Goal: Information Seeking & Learning: Learn about a topic

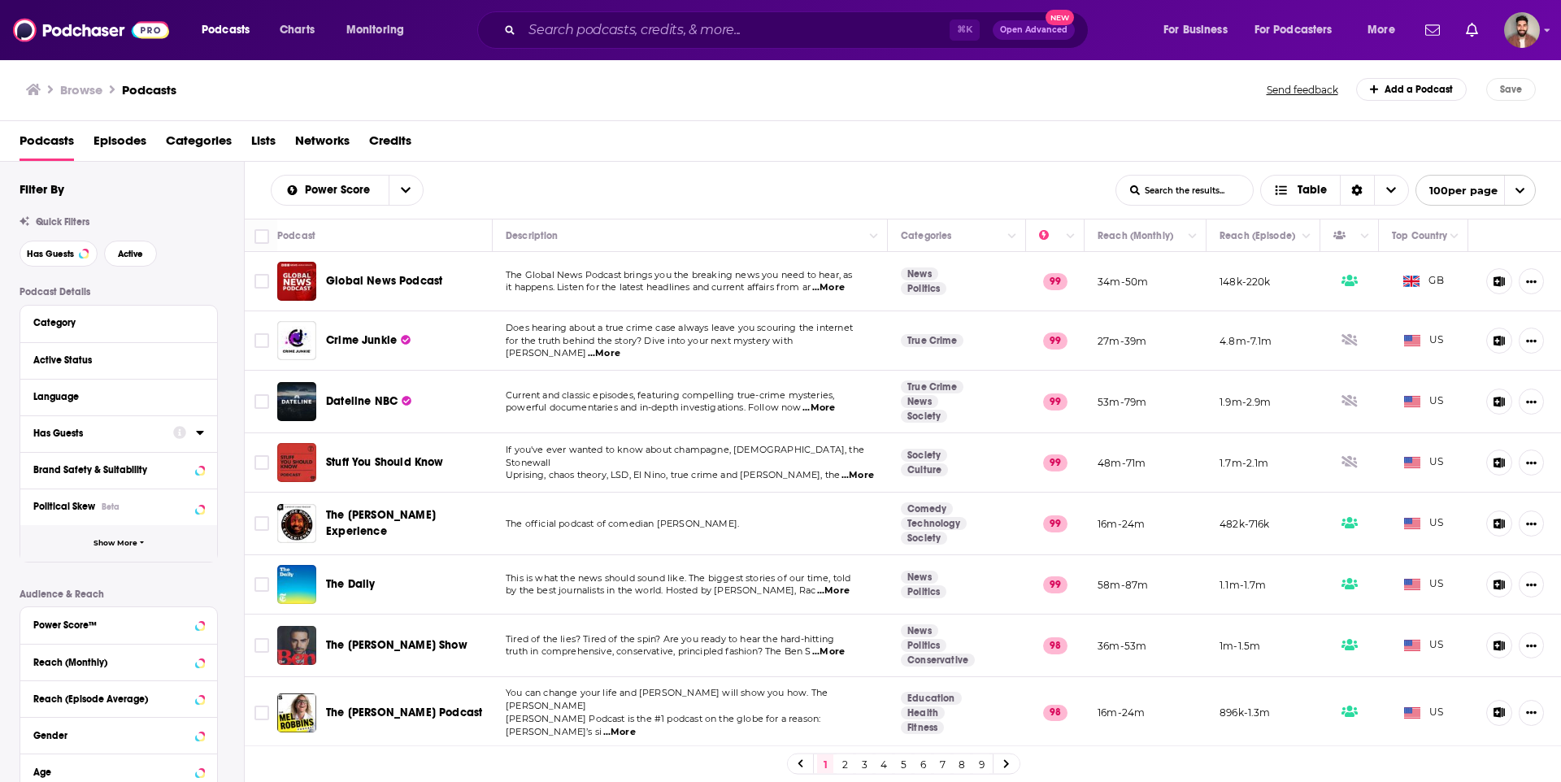
click at [91, 544] on button "Show More" at bounding box center [118, 543] width 197 height 37
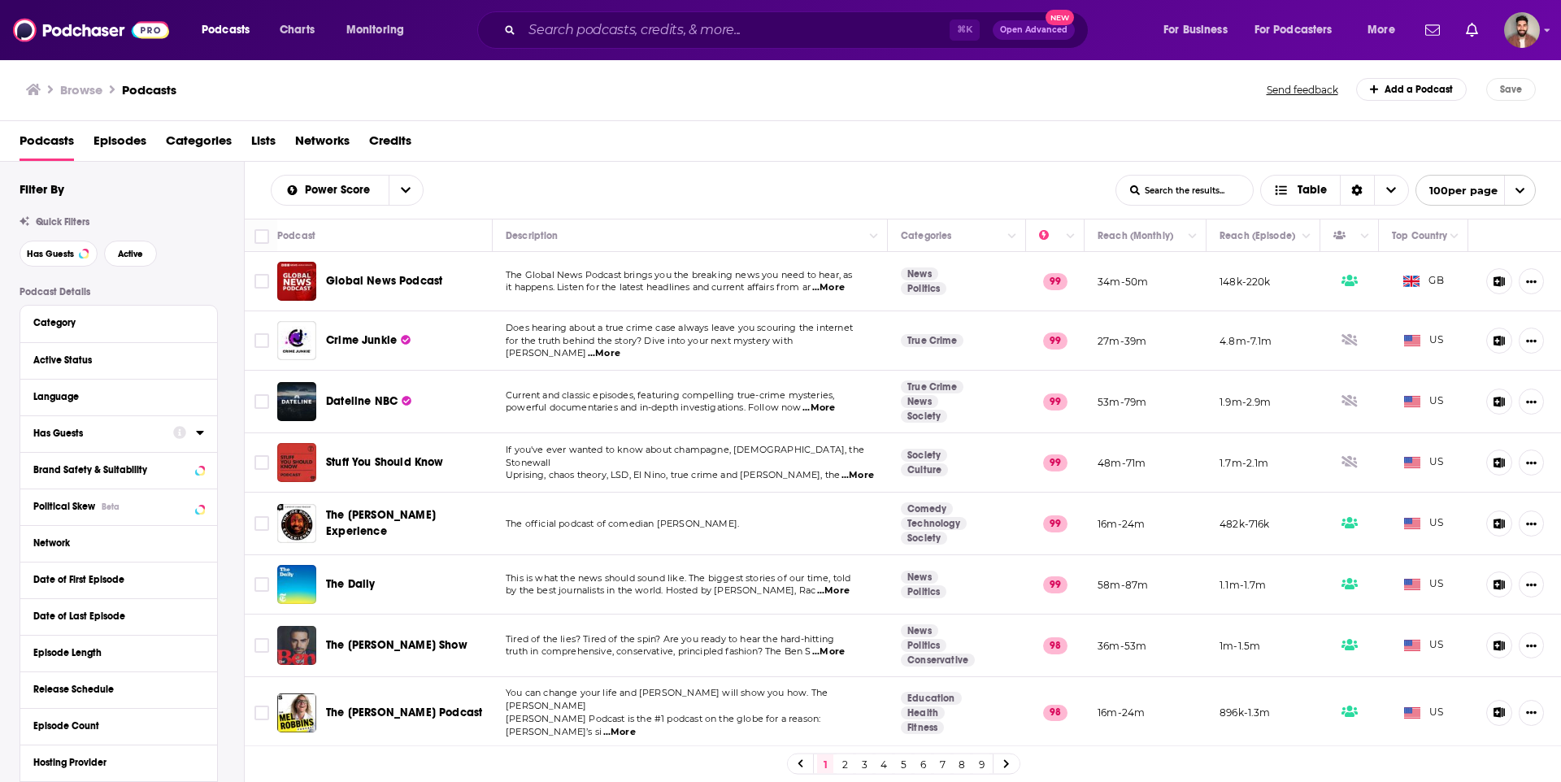
click at [51, 541] on div "Network" at bounding box center [113, 543] width 160 height 11
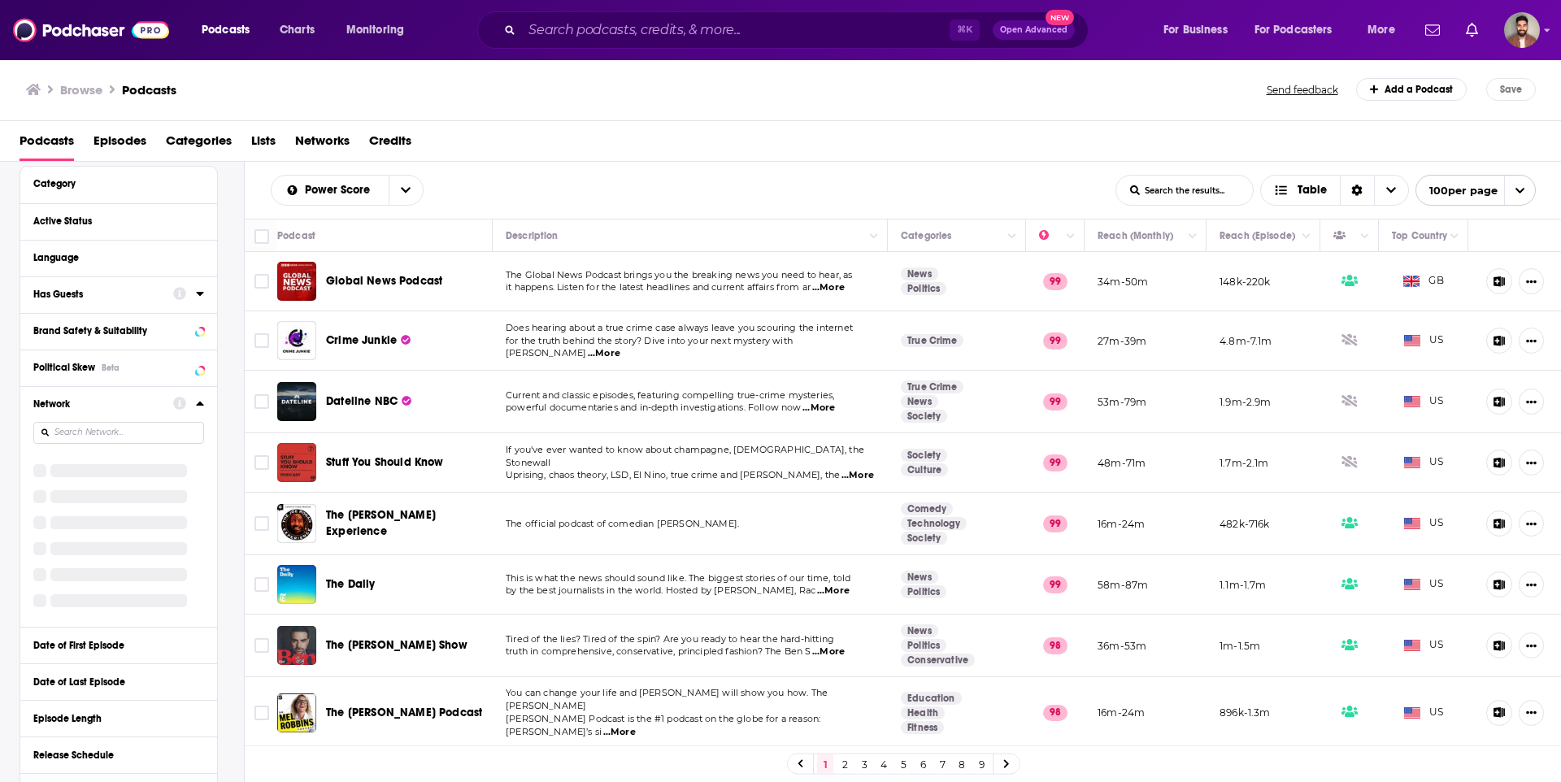
scroll to position [140, 0]
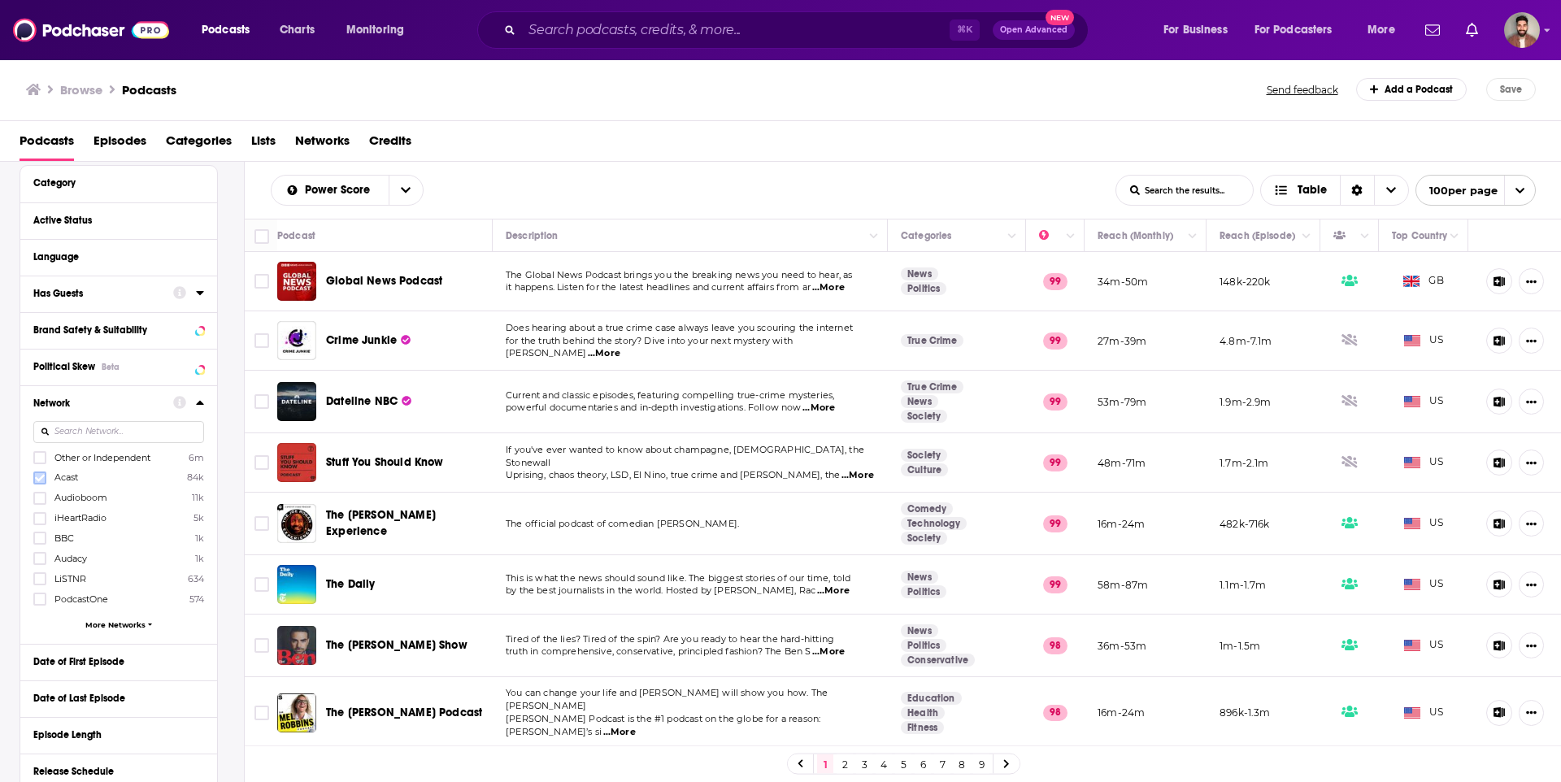
click at [39, 476] on icon at bounding box center [40, 478] width 10 height 10
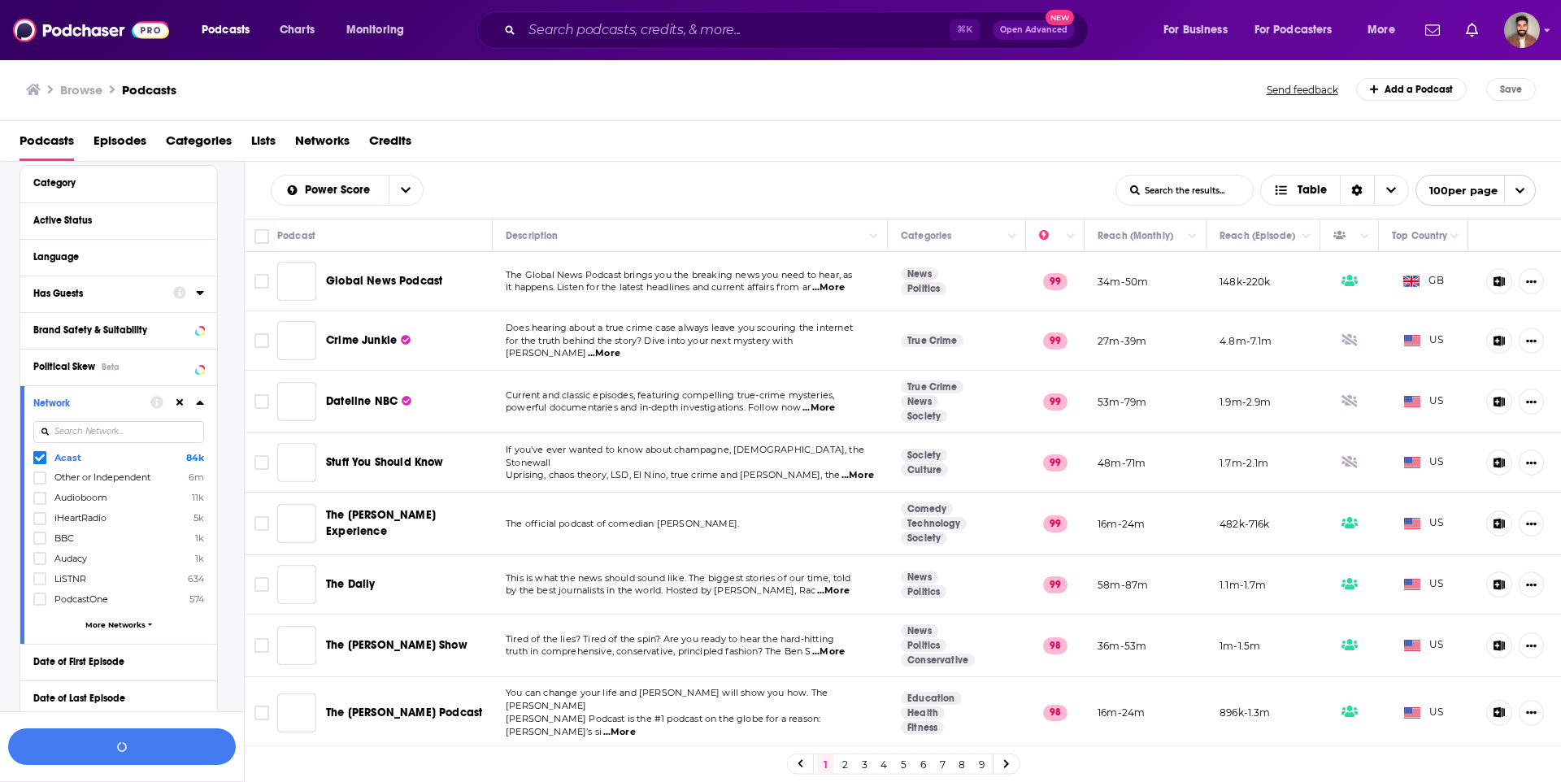
scroll to position [181, 0]
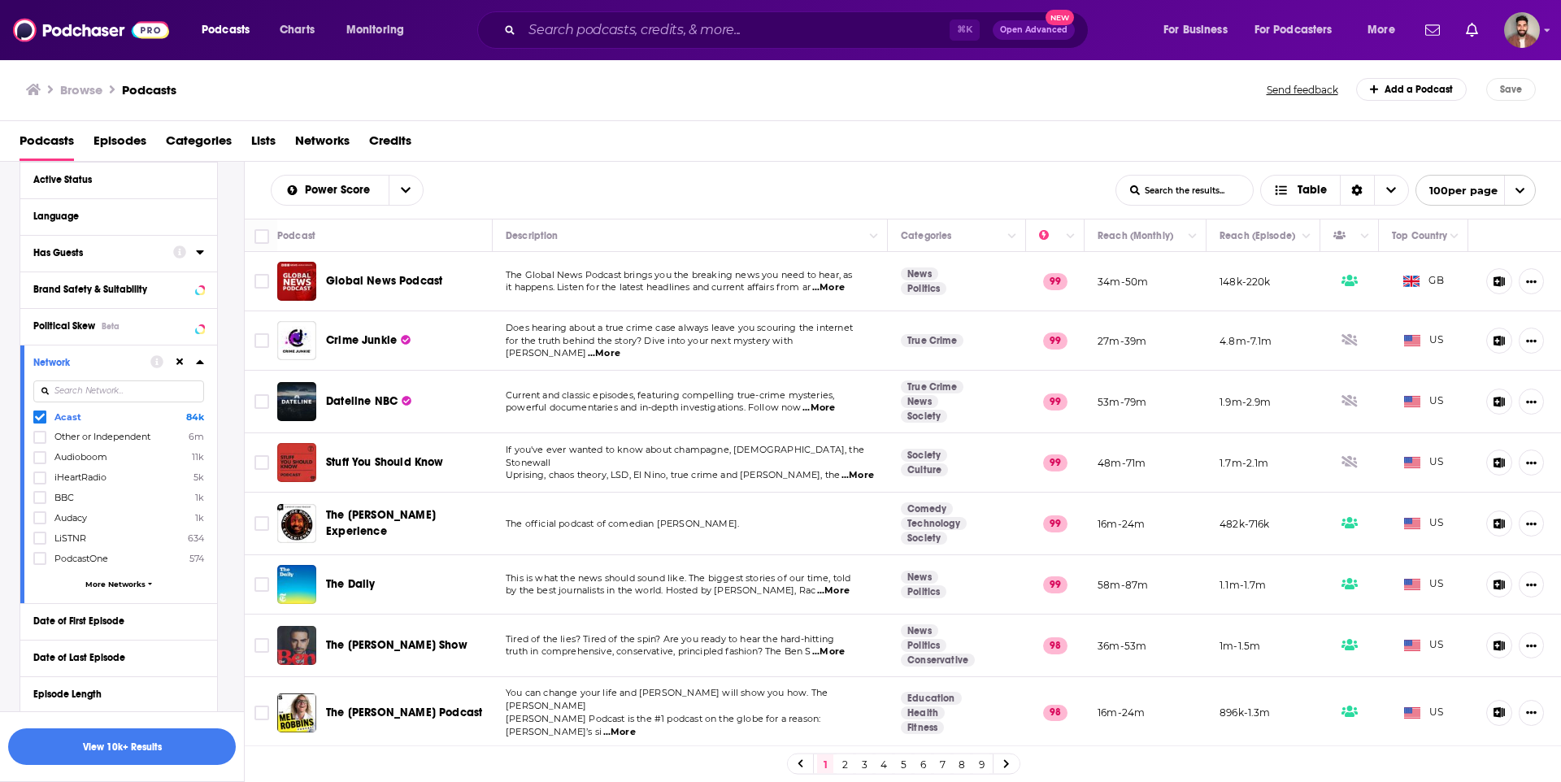
click at [200, 366] on icon at bounding box center [200, 361] width 8 height 13
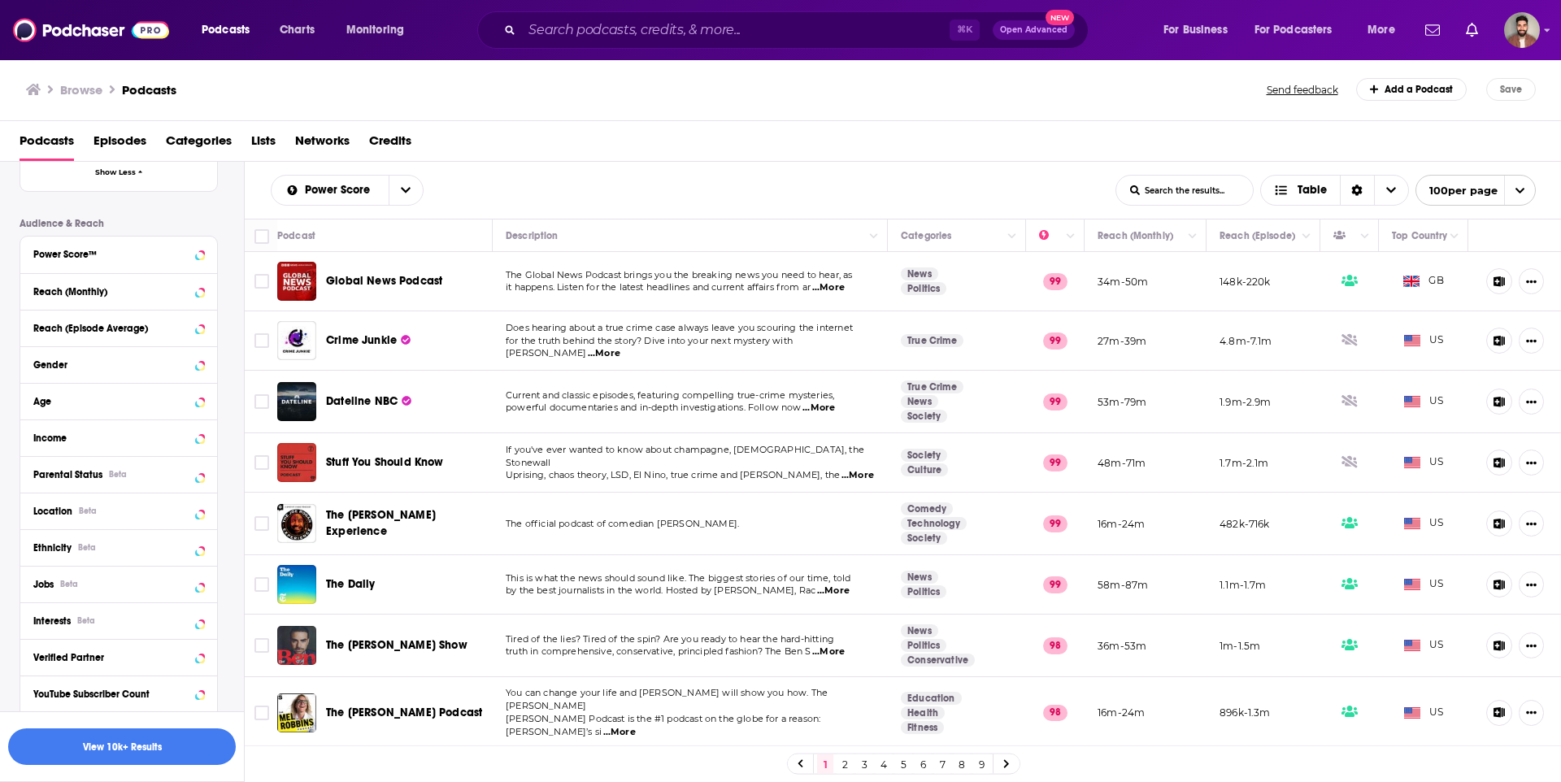
scroll to position [781, 0]
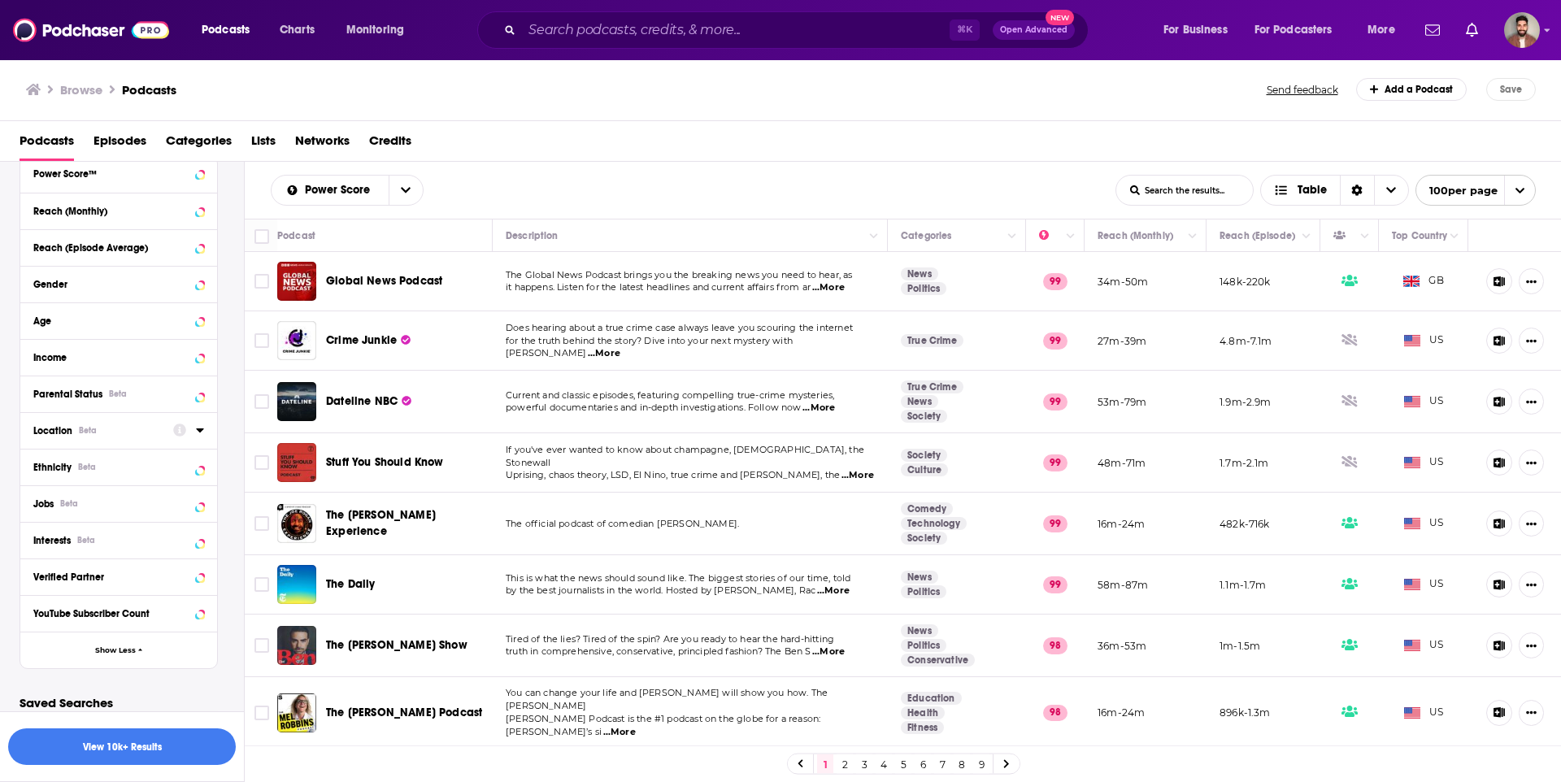
click at [198, 433] on icon at bounding box center [200, 430] width 8 height 13
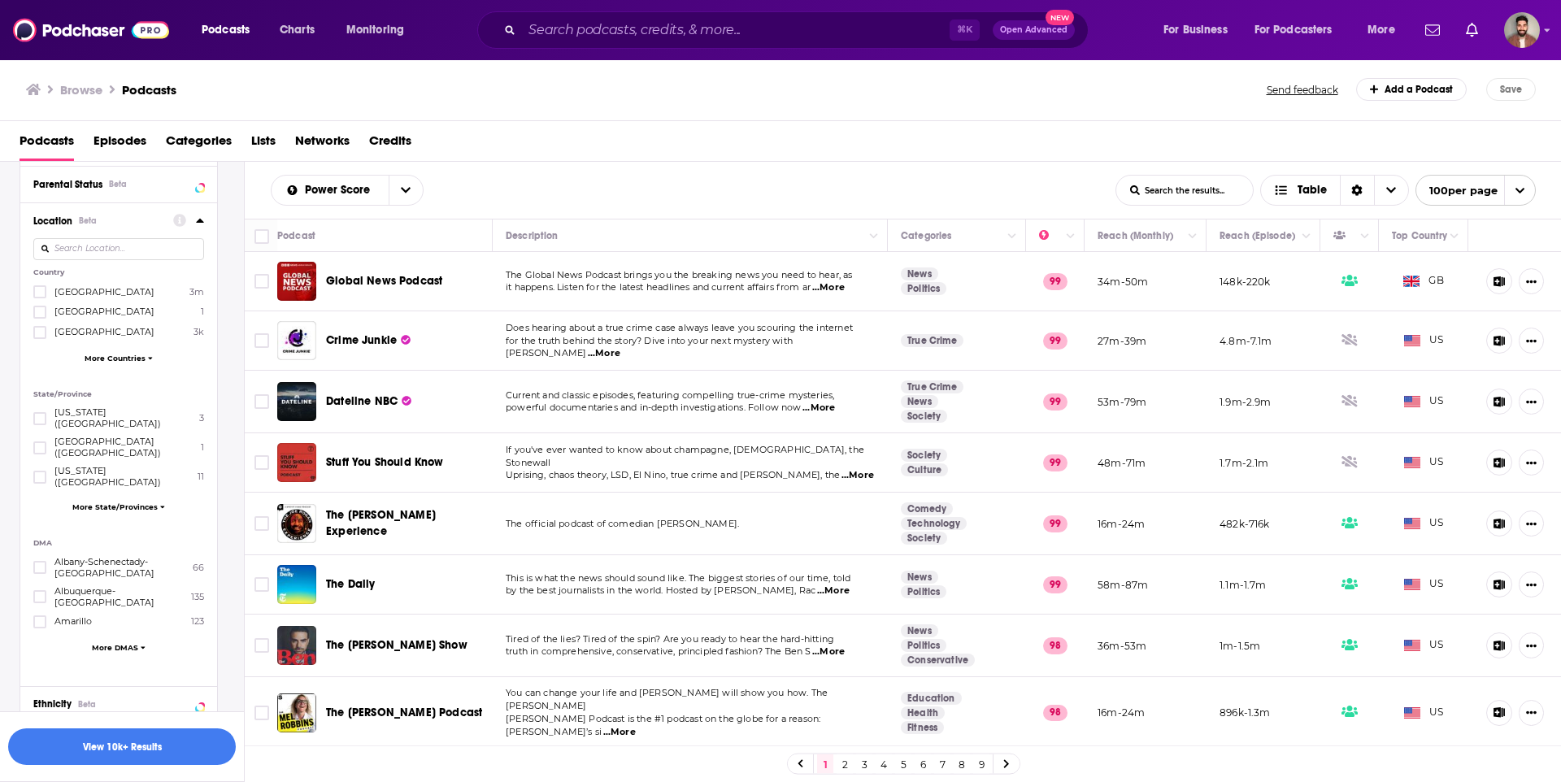
scroll to position [889, 0]
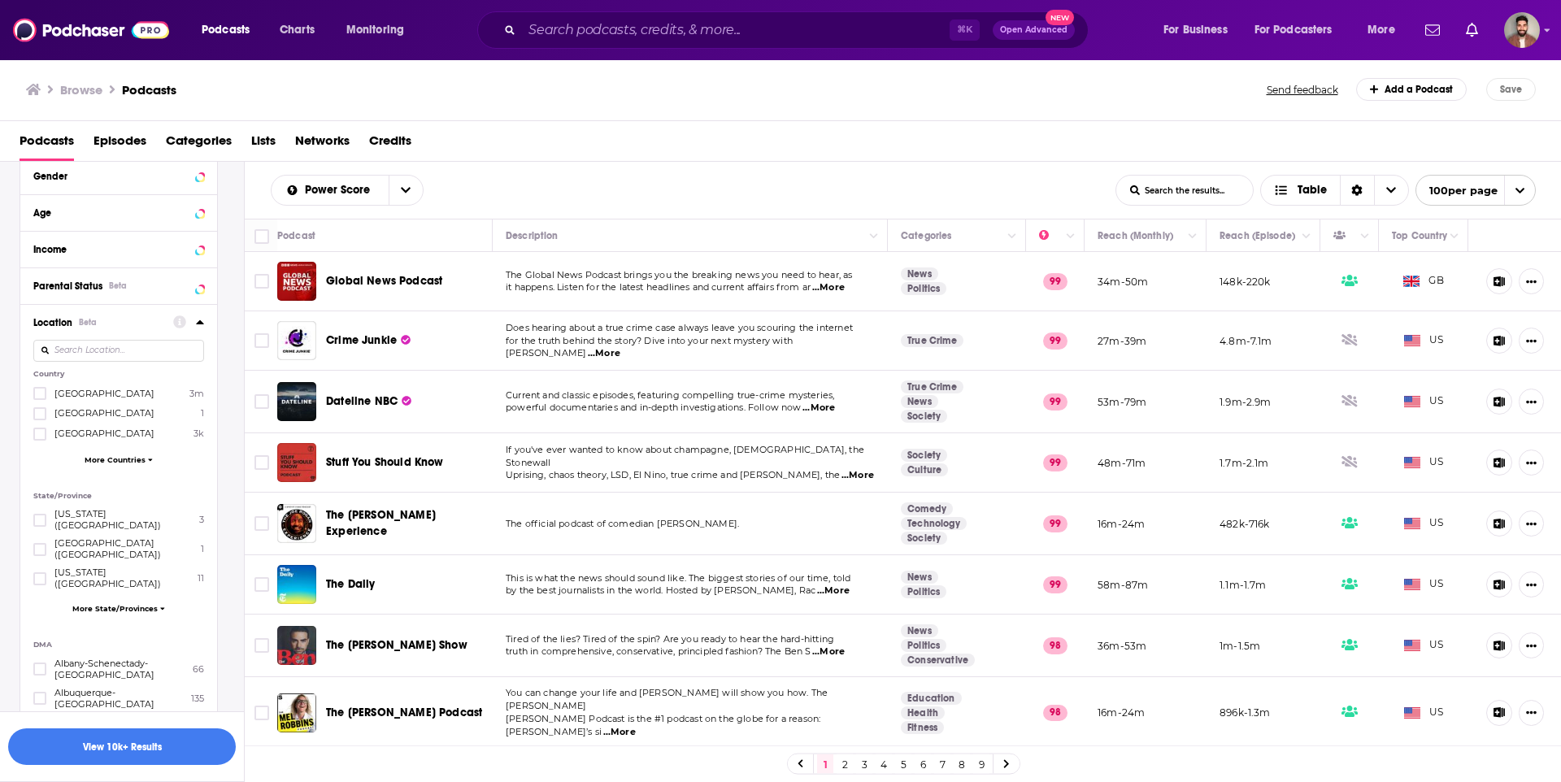
click at [127, 456] on span "More Countries" at bounding box center [115, 459] width 61 height 9
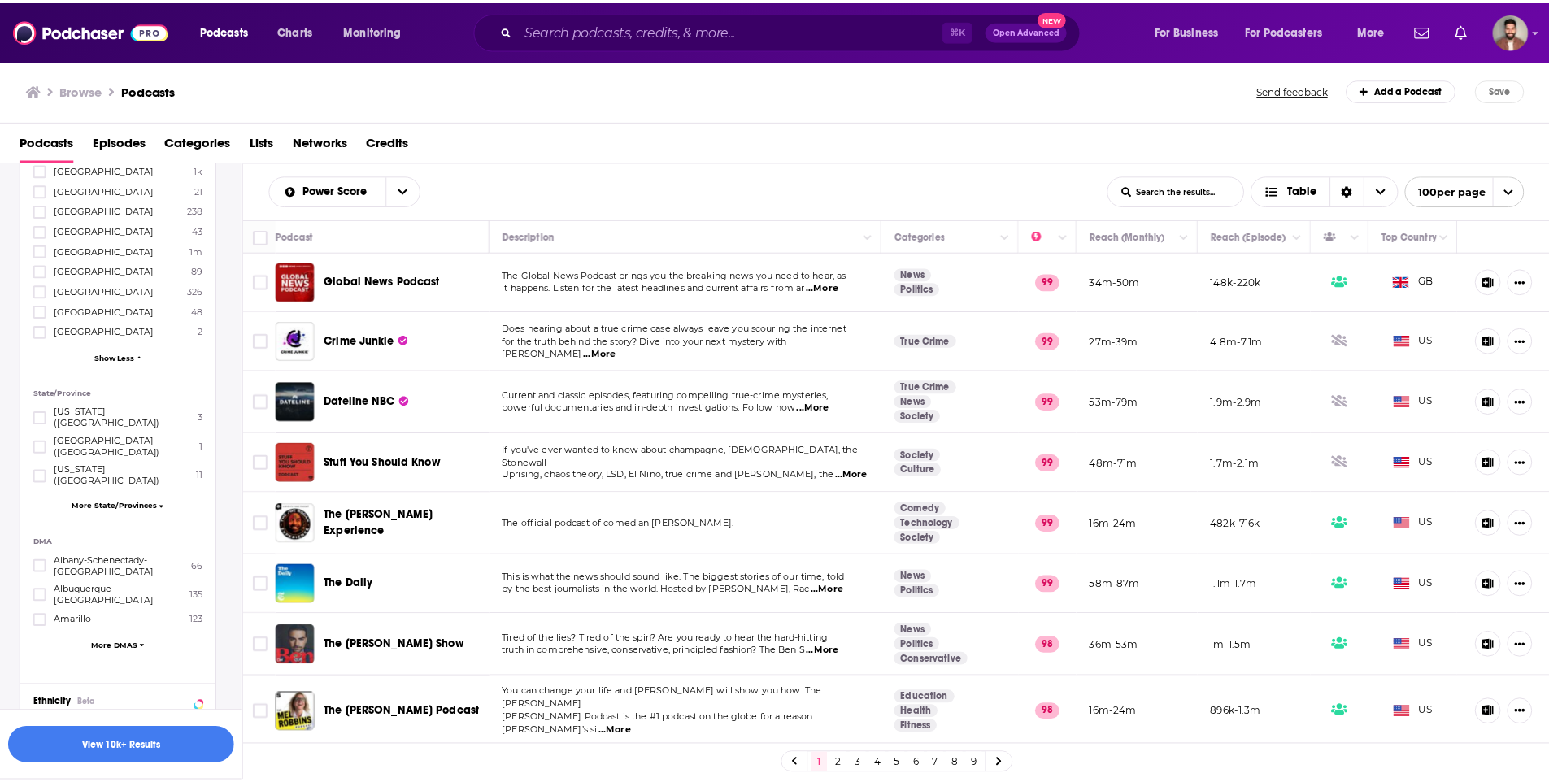
scroll to position [2989, 0]
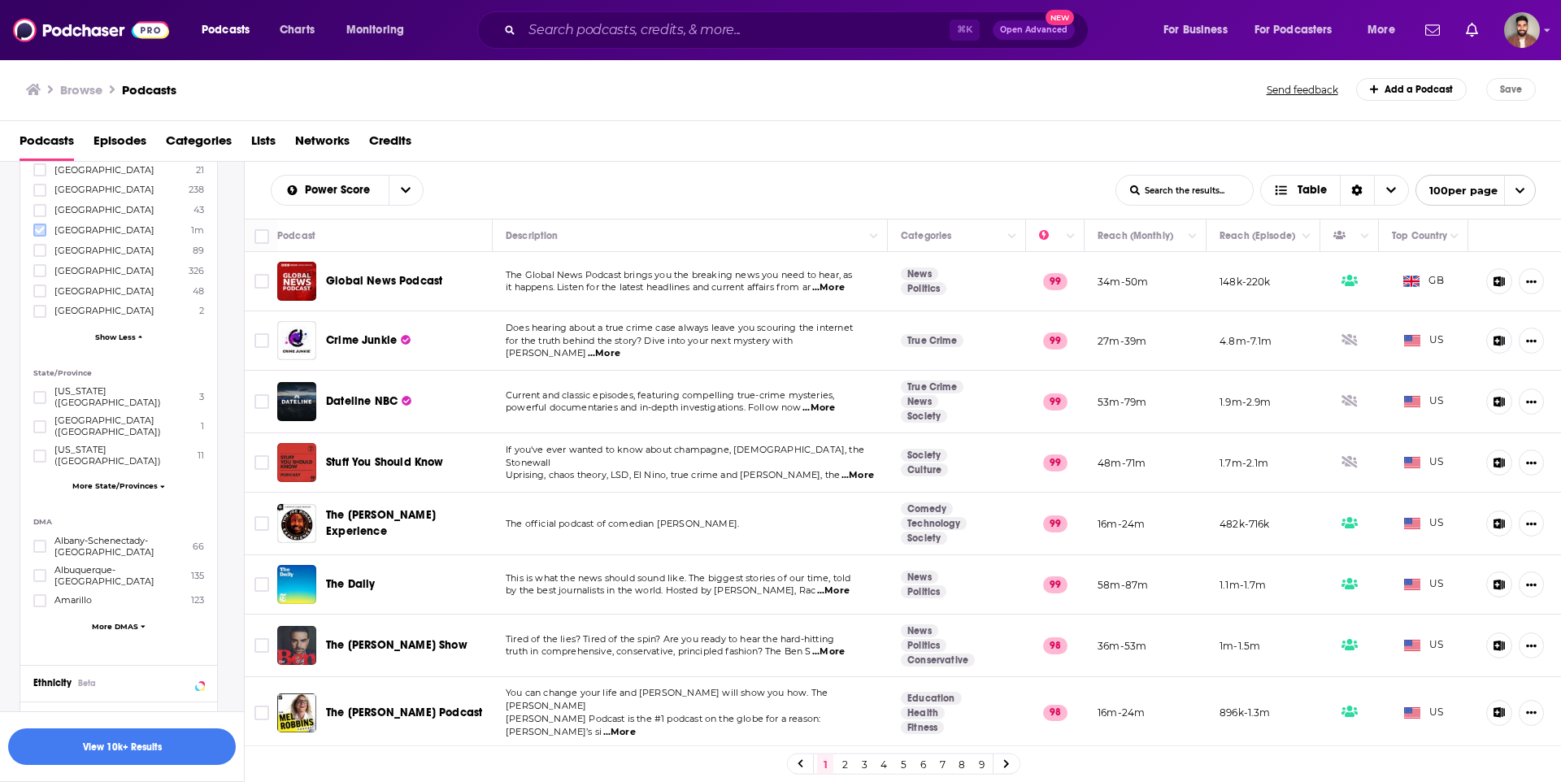
click at [41, 225] on icon at bounding box center [40, 230] width 10 height 10
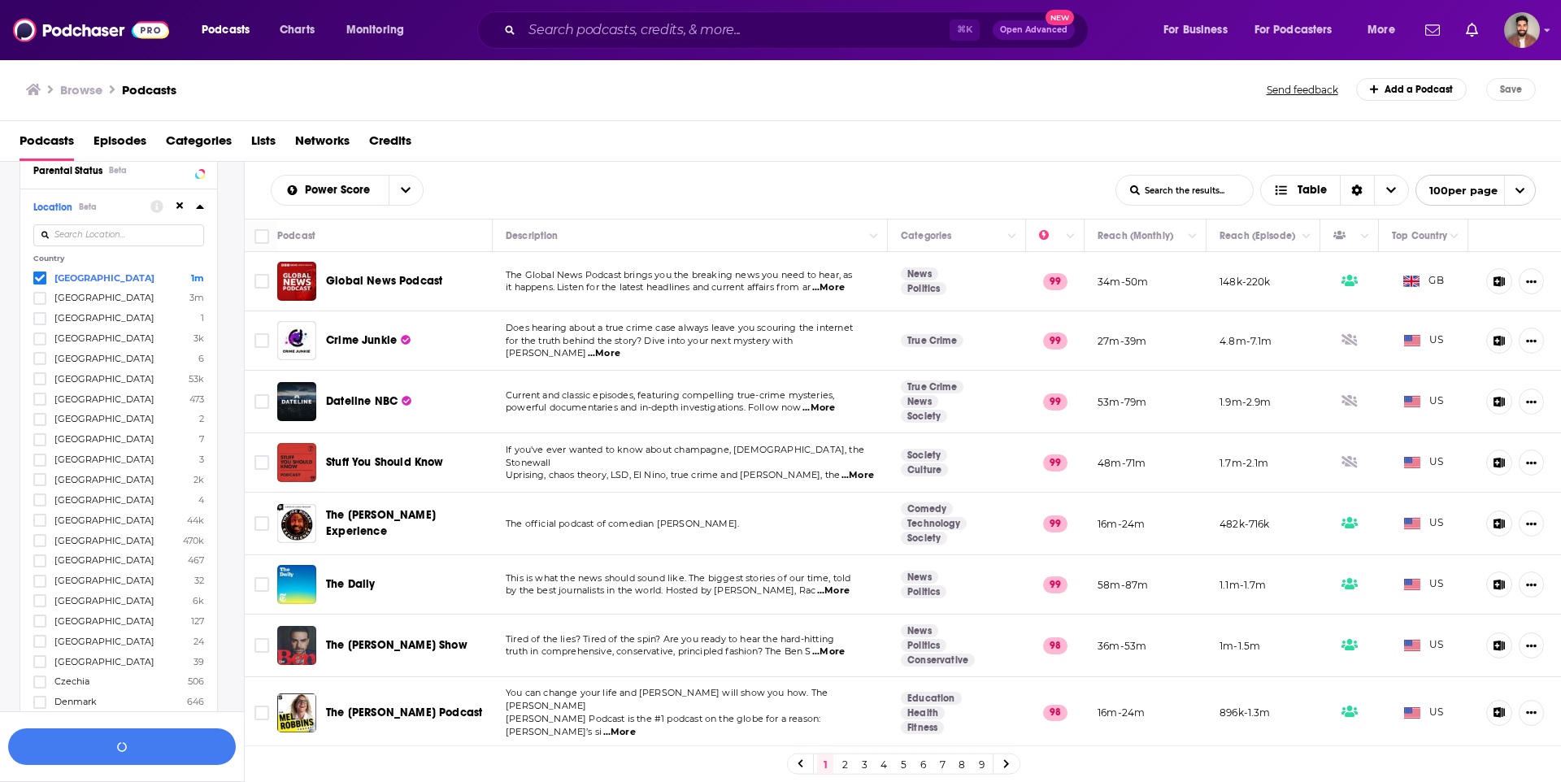
click at [201, 209] on icon at bounding box center [200, 206] width 8 height 13
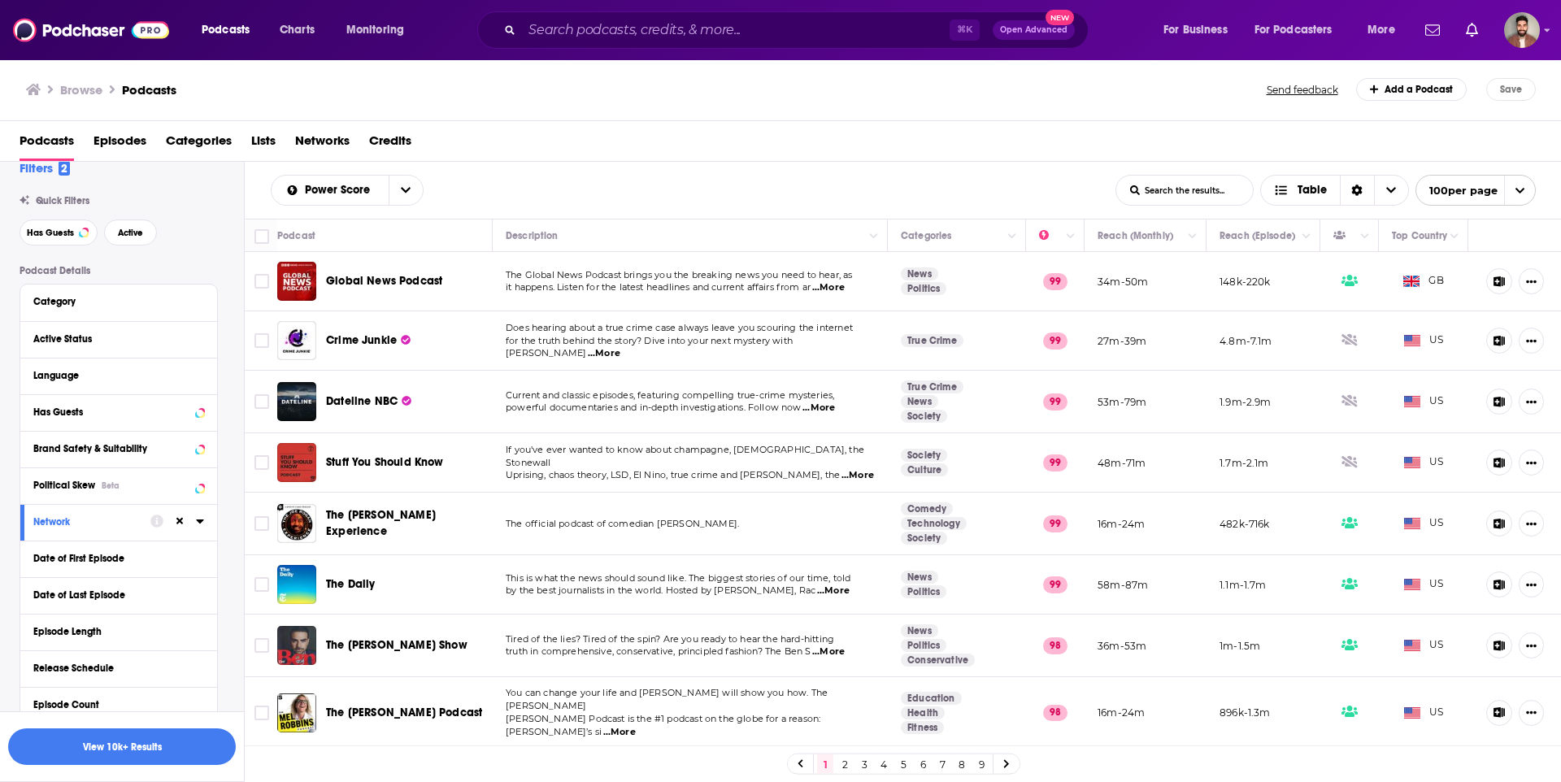
scroll to position [0, 0]
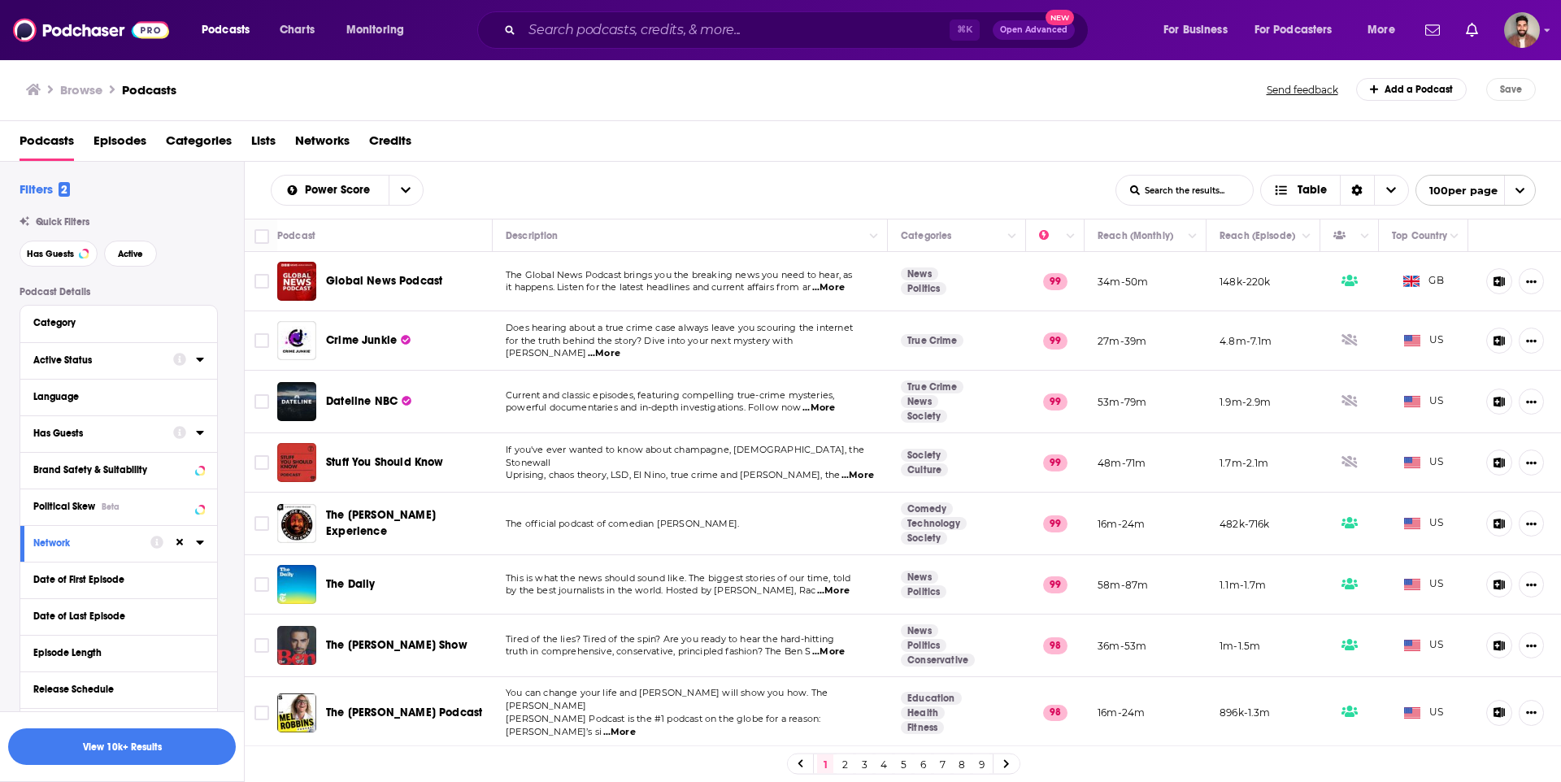
click at [198, 359] on icon at bounding box center [199, 360] width 7 height 4
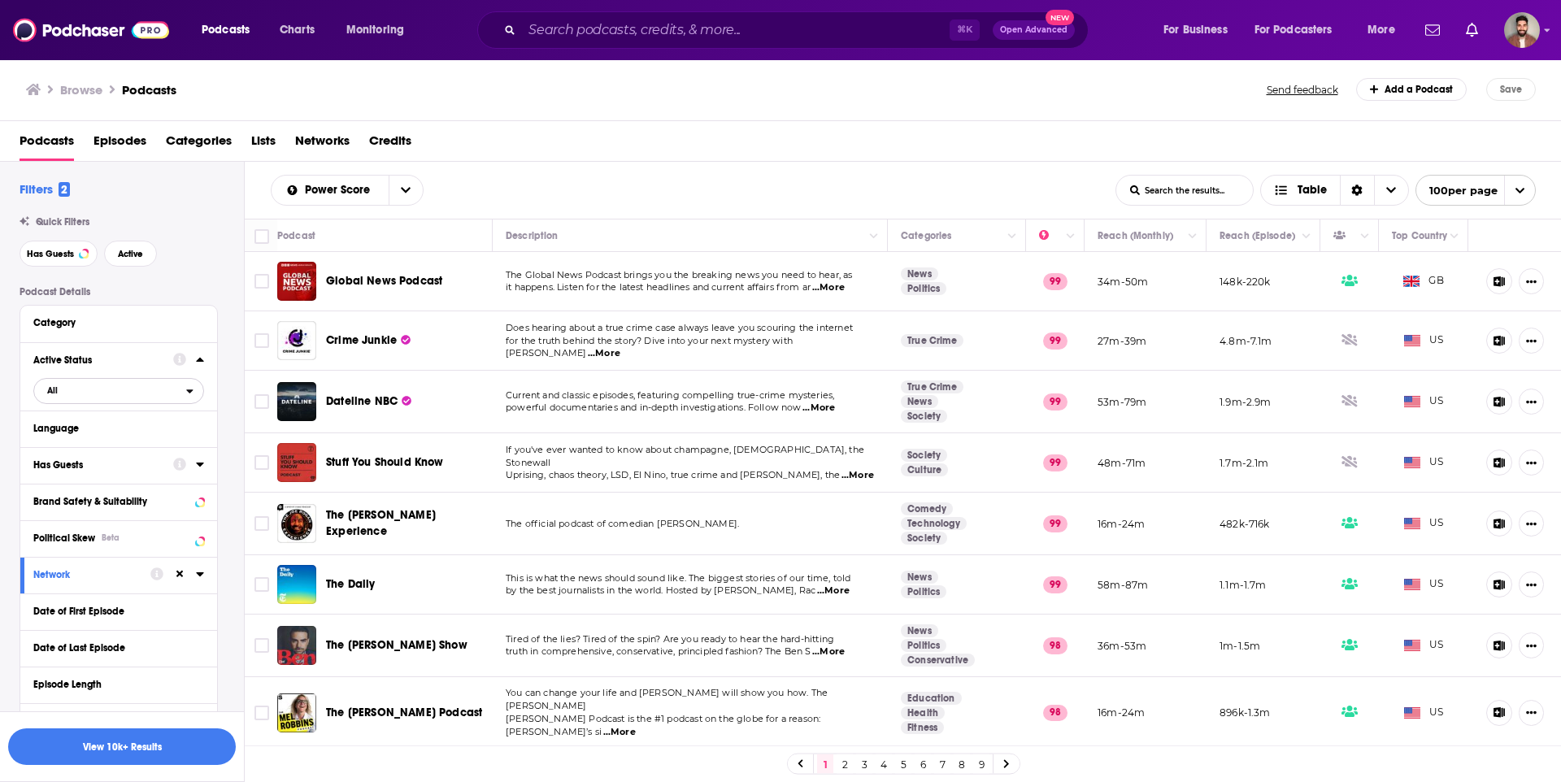
click at [78, 398] on span "All" at bounding box center [110, 390] width 152 height 21
click at [73, 445] on span "Active" at bounding box center [82, 444] width 82 height 9
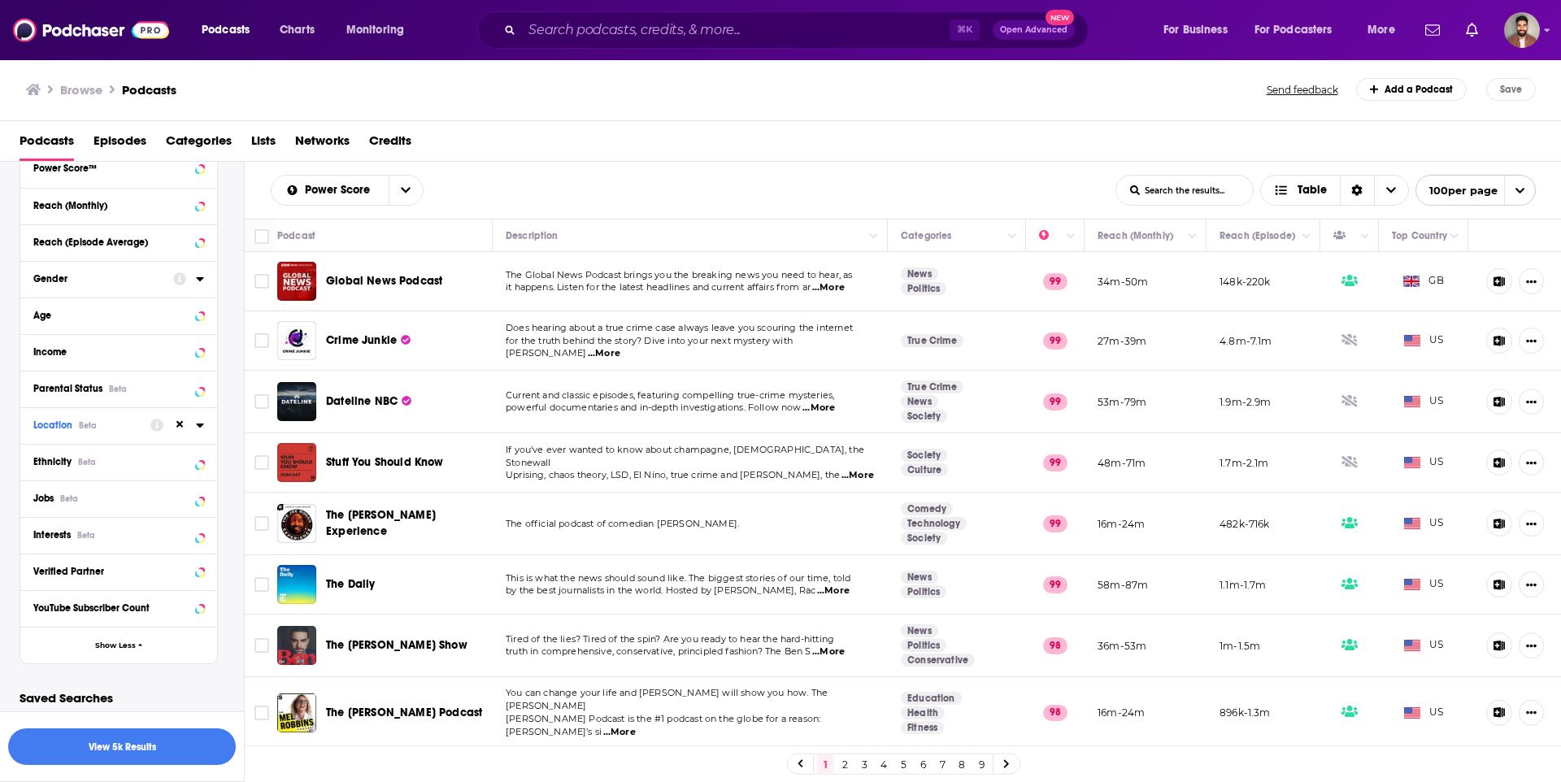
scroll to position [819, 0]
click at [198, 423] on icon at bounding box center [199, 424] width 7 height 4
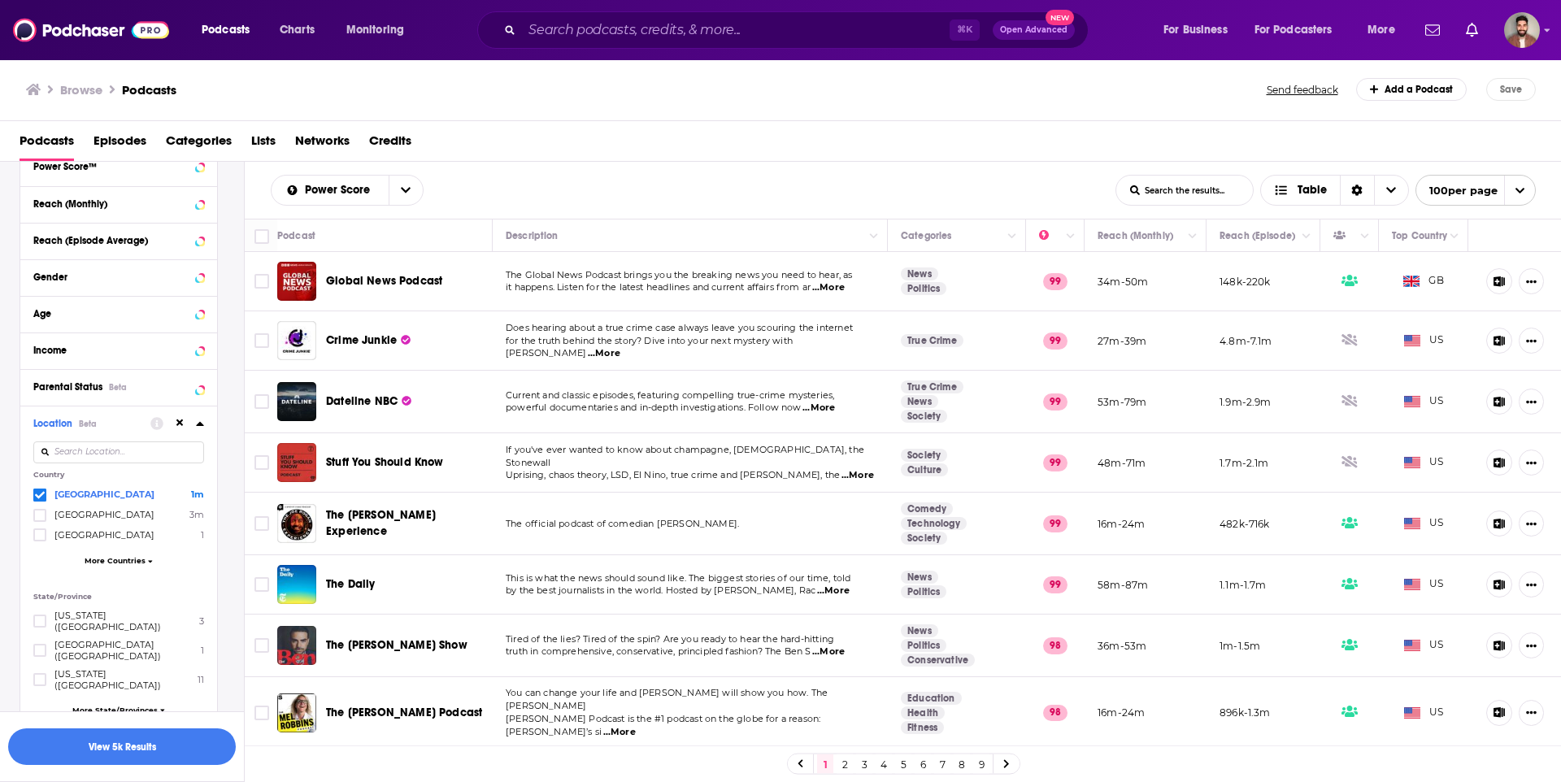
click at [183, 425] on icon at bounding box center [179, 423] width 7 height 7
click at [202, 425] on icon at bounding box center [200, 423] width 8 height 13
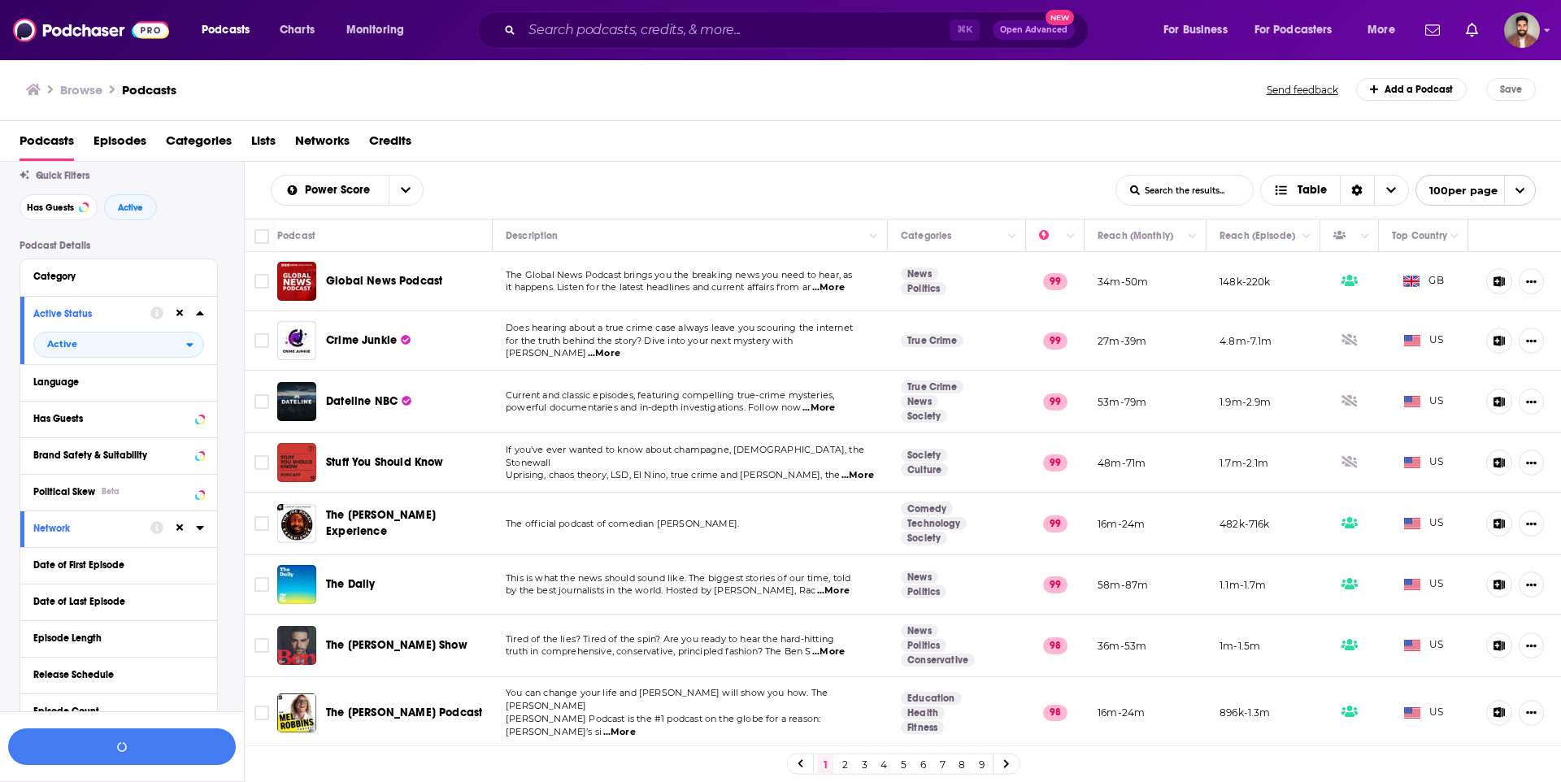
scroll to position [0, 0]
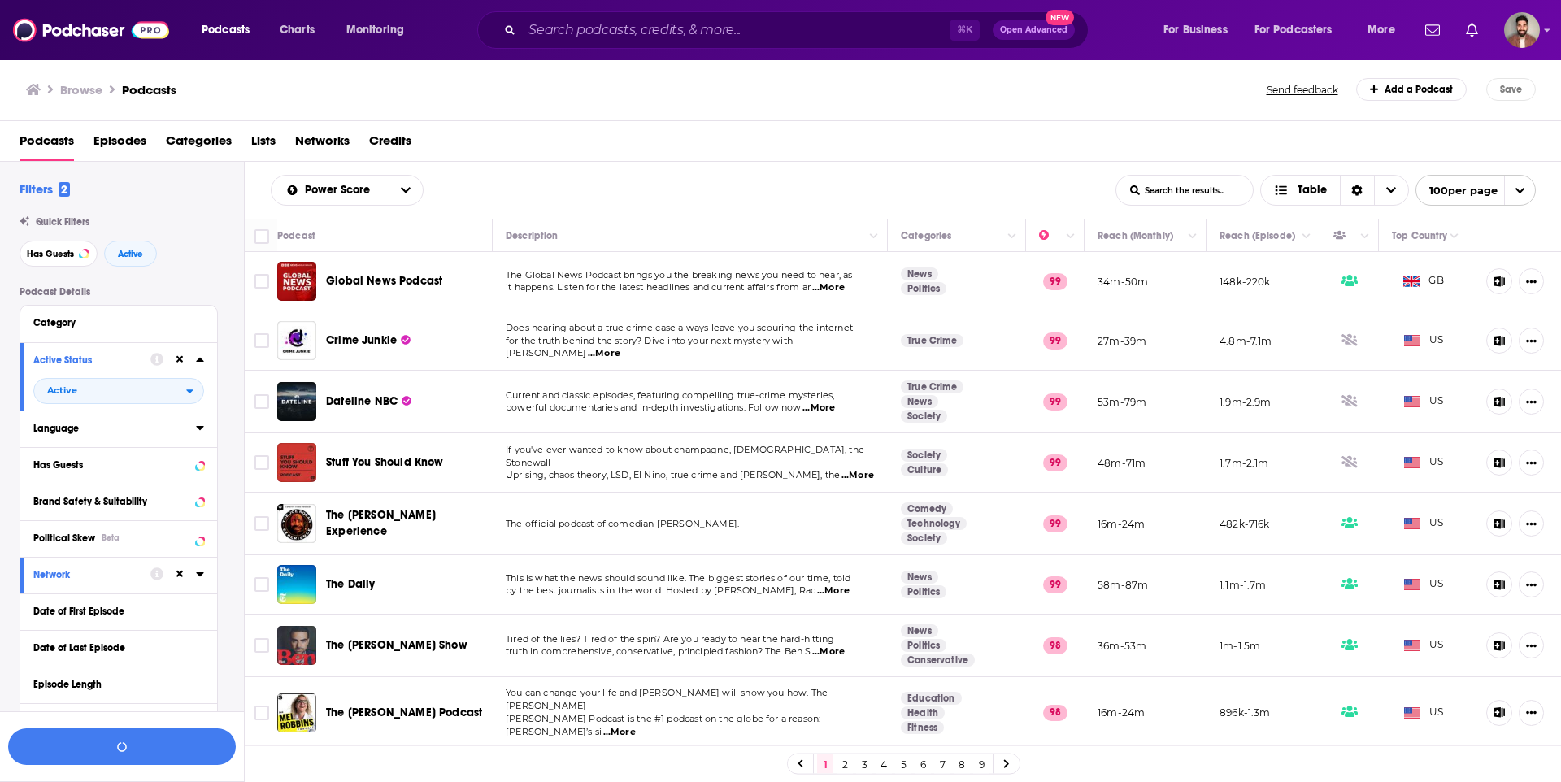
click at [197, 426] on icon at bounding box center [199, 428] width 7 height 4
click at [41, 483] on icon at bounding box center [40, 482] width 10 height 7
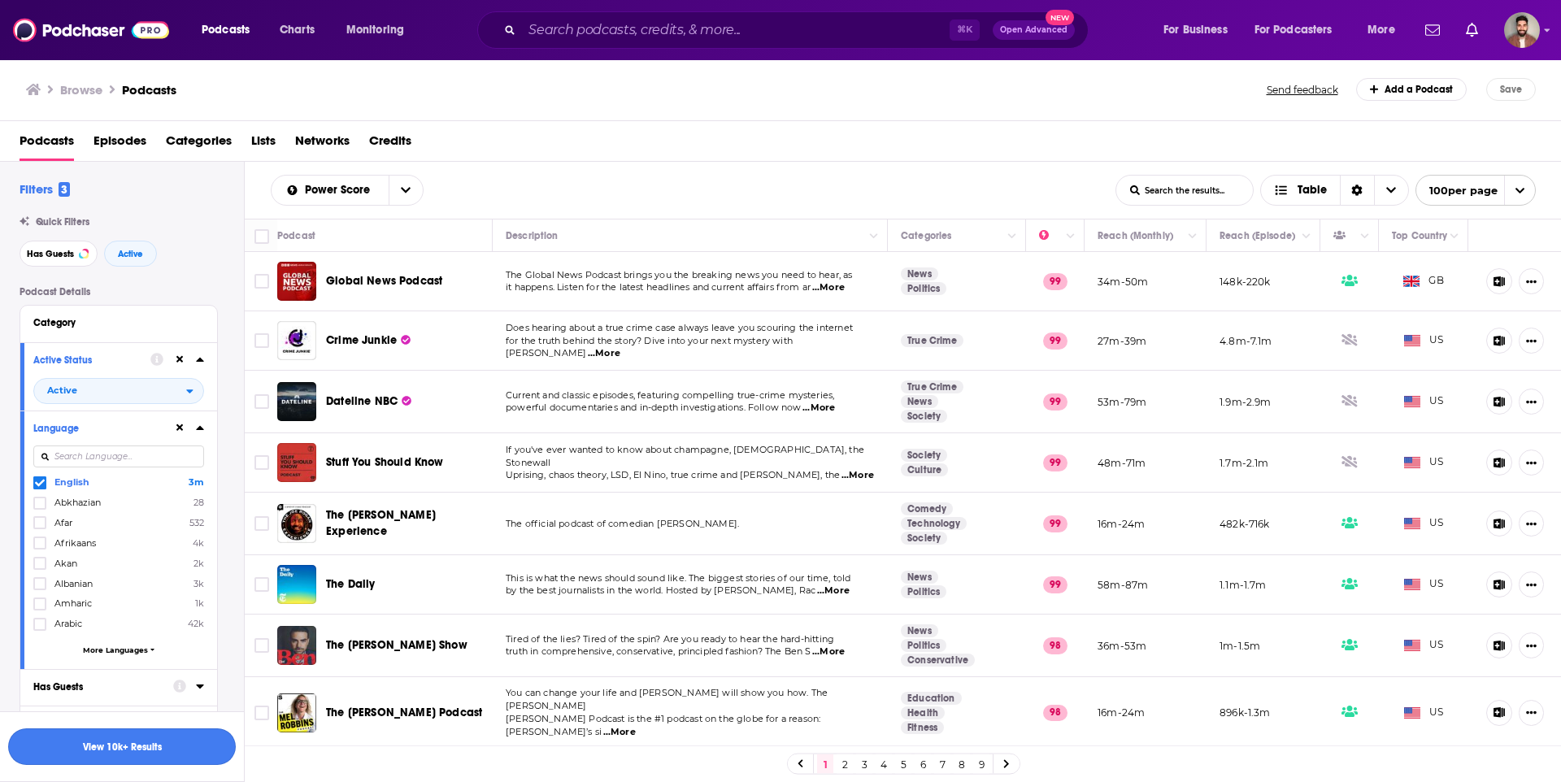
click at [157, 748] on button "View 10k+ Results" at bounding box center [122, 747] width 228 height 37
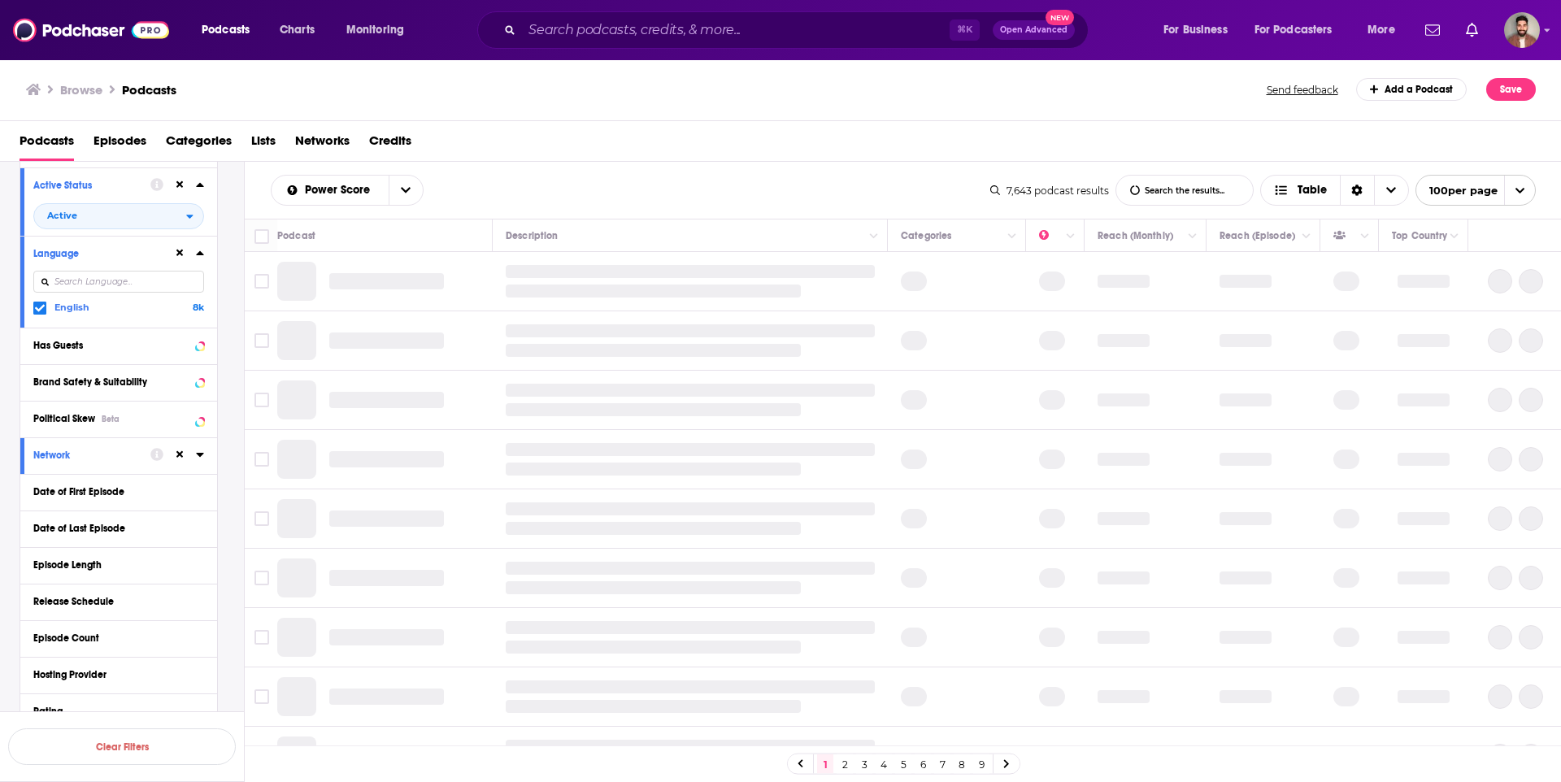
scroll to position [261, 0]
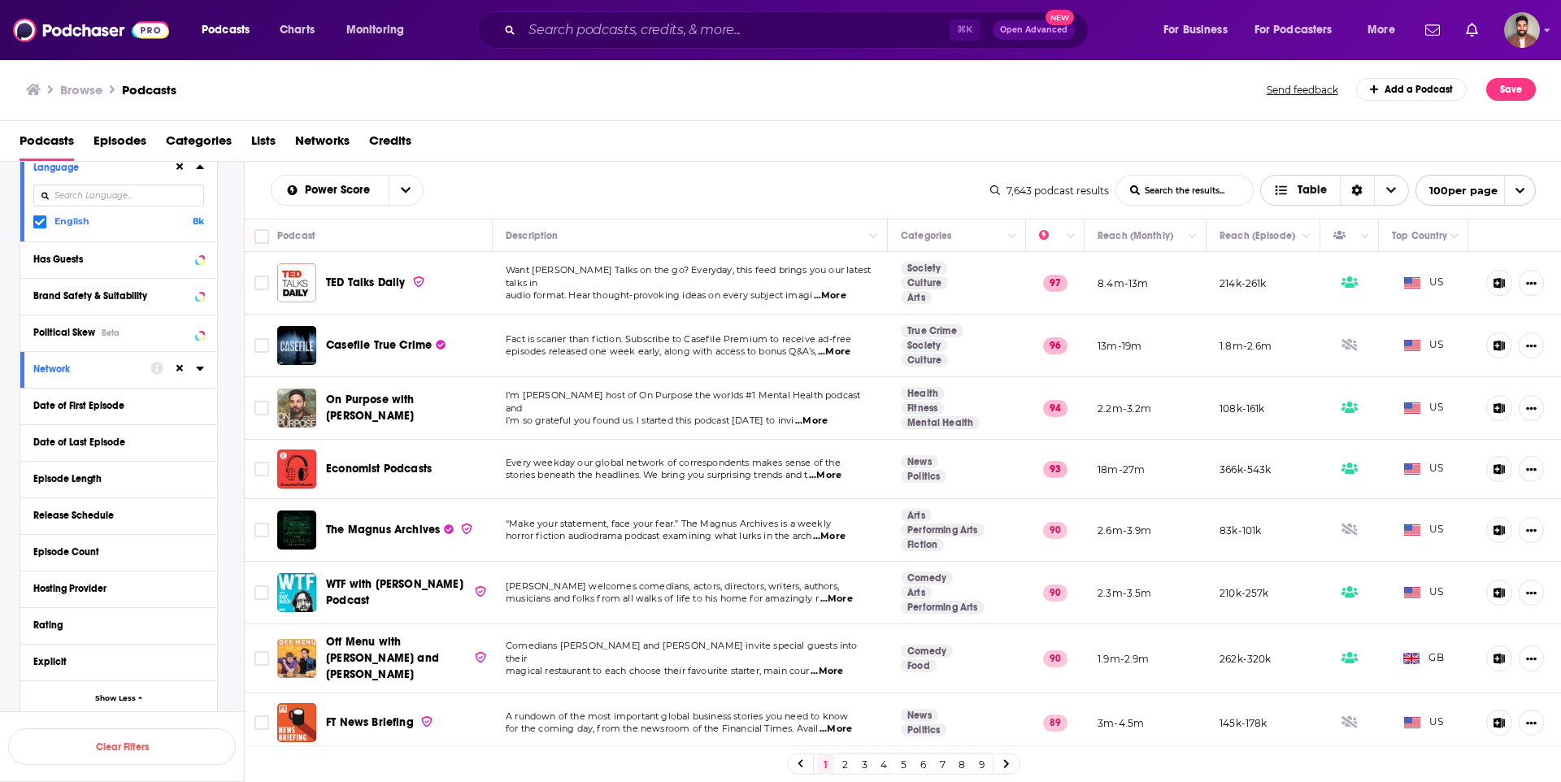
click at [1360, 185] on icon "Sort Direction" at bounding box center [1357, 190] width 11 height 11
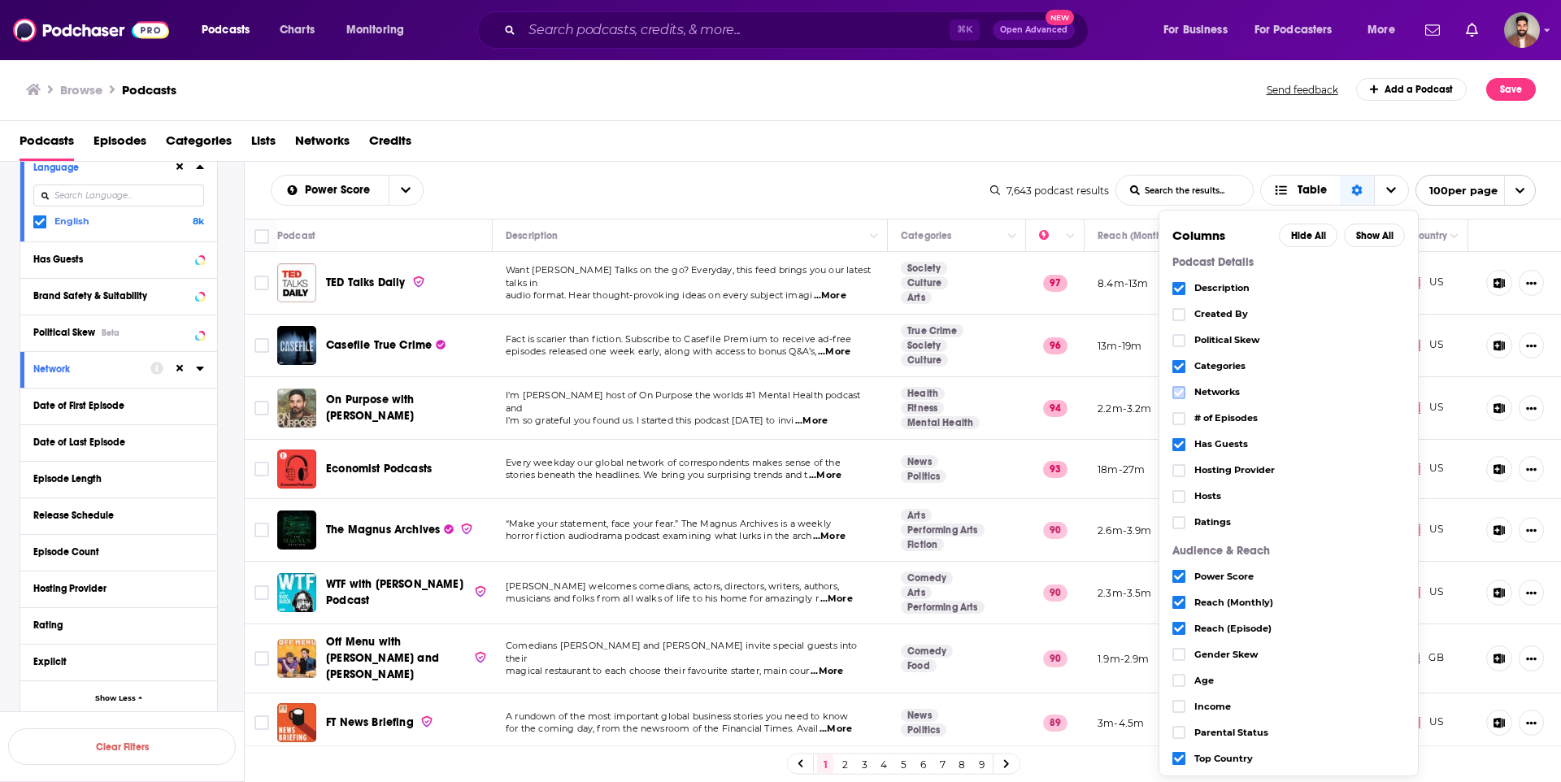
click at [1178, 394] on icon "Choose View" at bounding box center [1179, 392] width 10 height 7
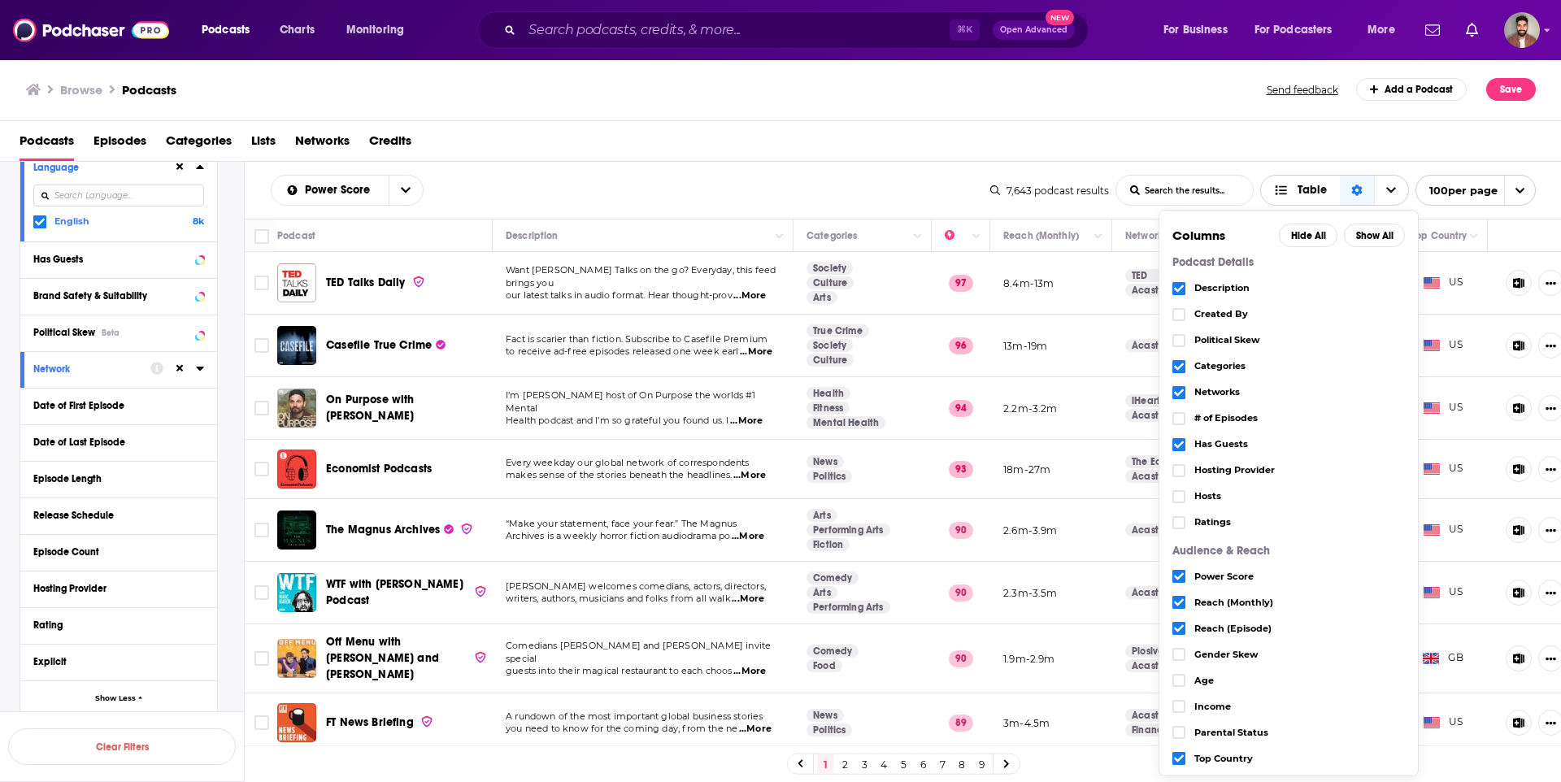
click at [1355, 194] on icon "Sort Direction" at bounding box center [1357, 190] width 11 height 11
click at [1275, 150] on div "Podcasts Episodes Categories Lists Networks Credits" at bounding box center [785, 144] width 1530 height 33
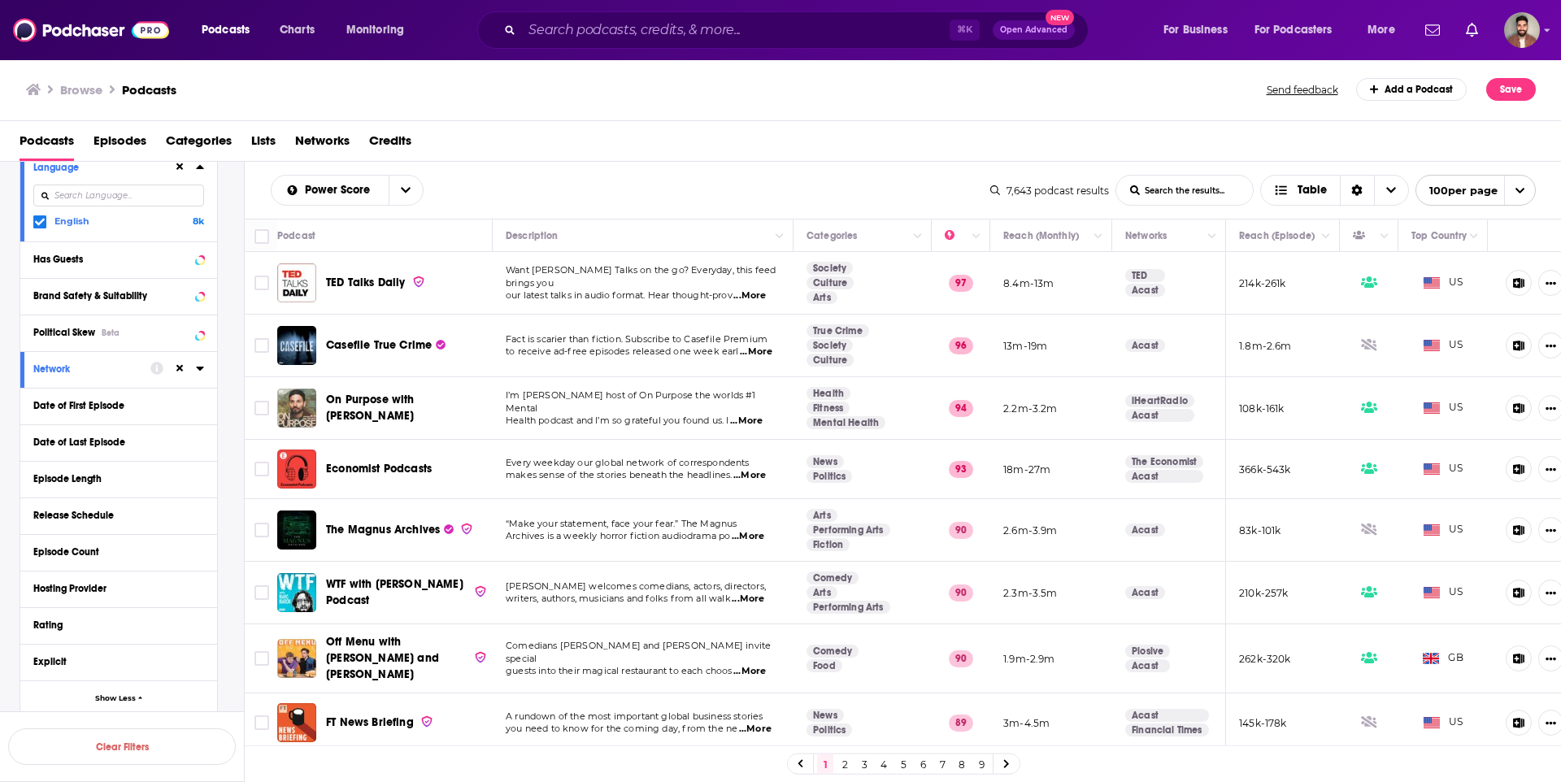
click at [198, 369] on icon at bounding box center [200, 368] width 8 height 13
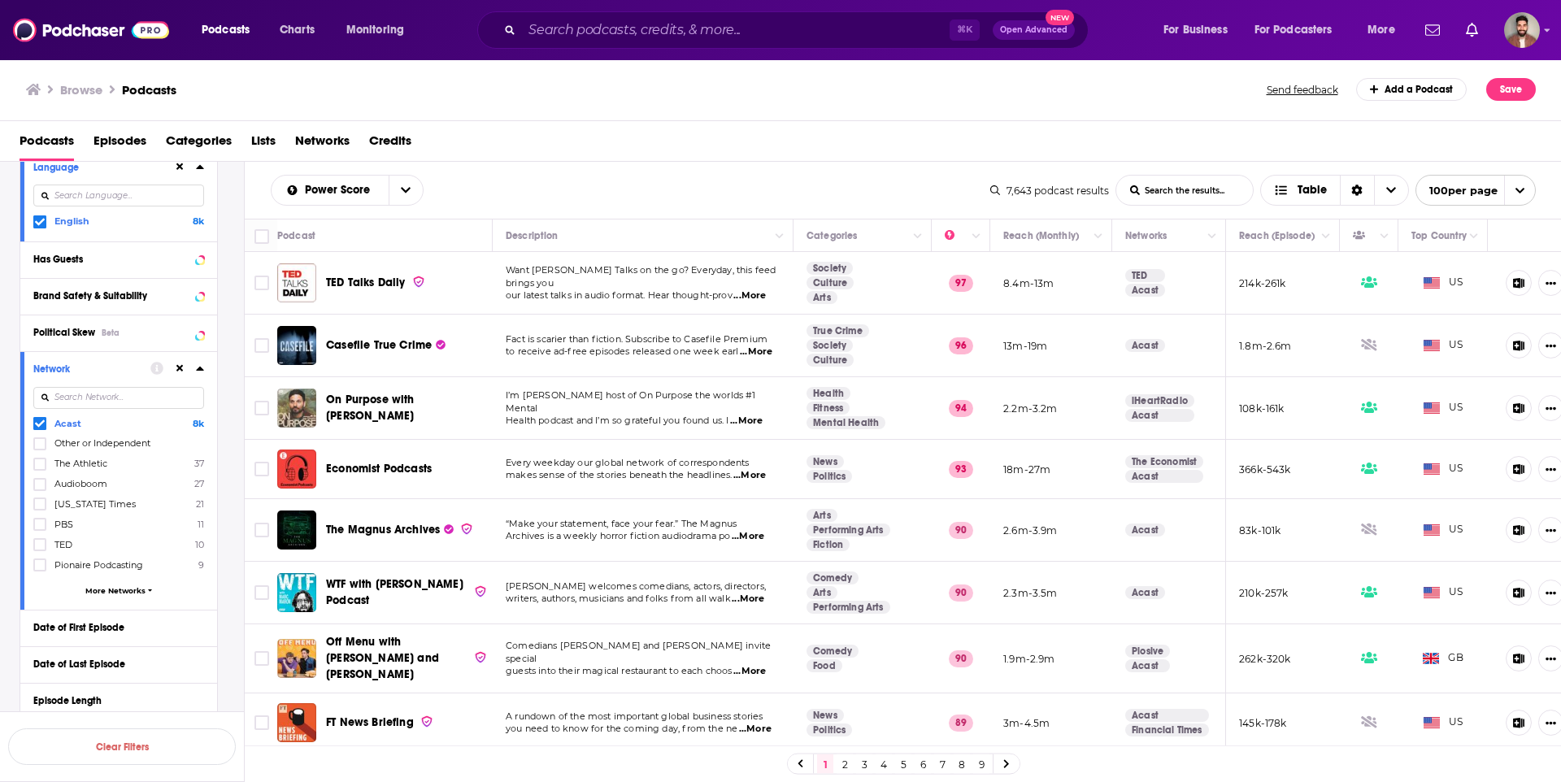
click at [202, 370] on icon at bounding box center [199, 369] width 7 height 4
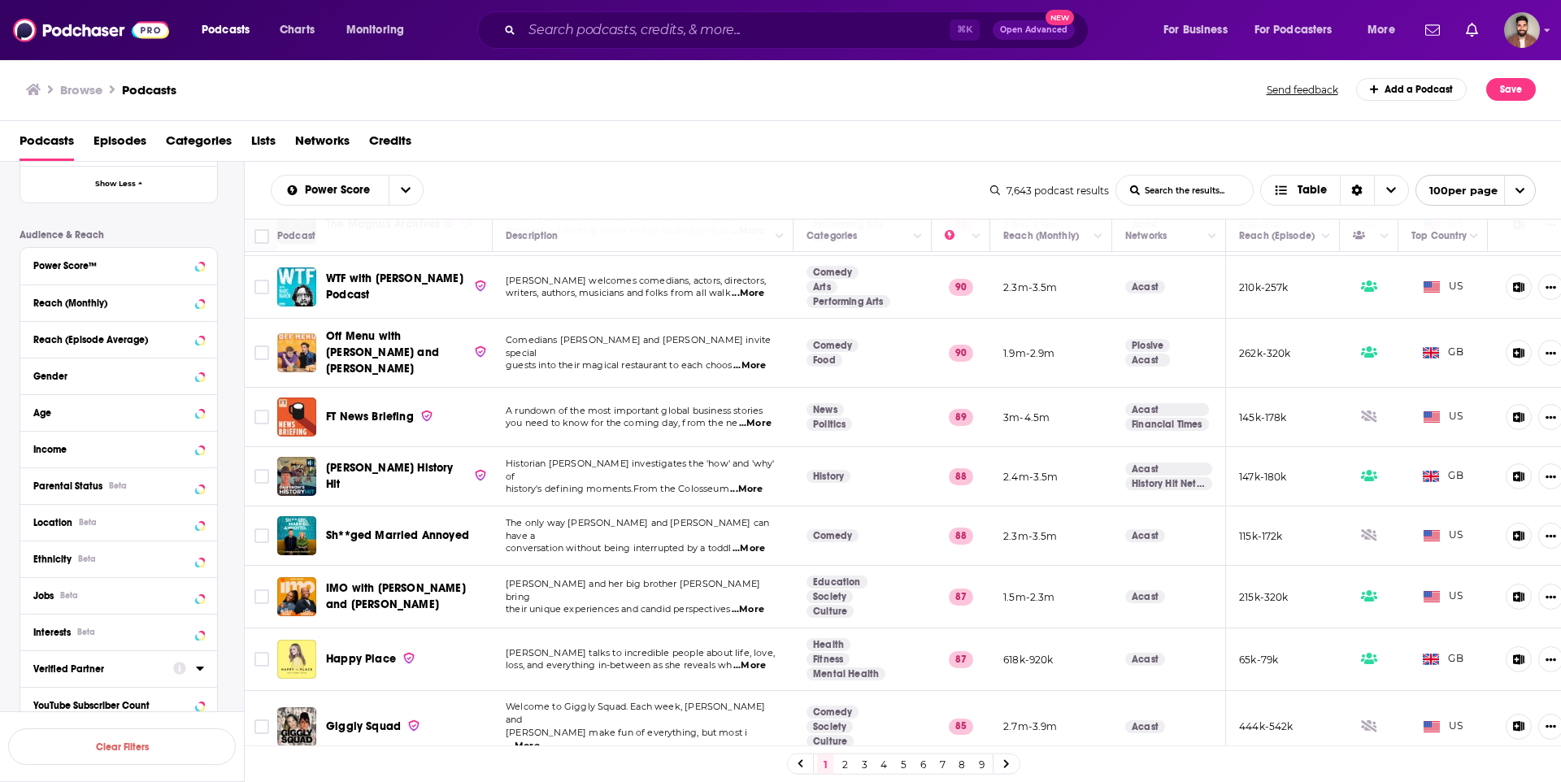
scroll to position [874, 0]
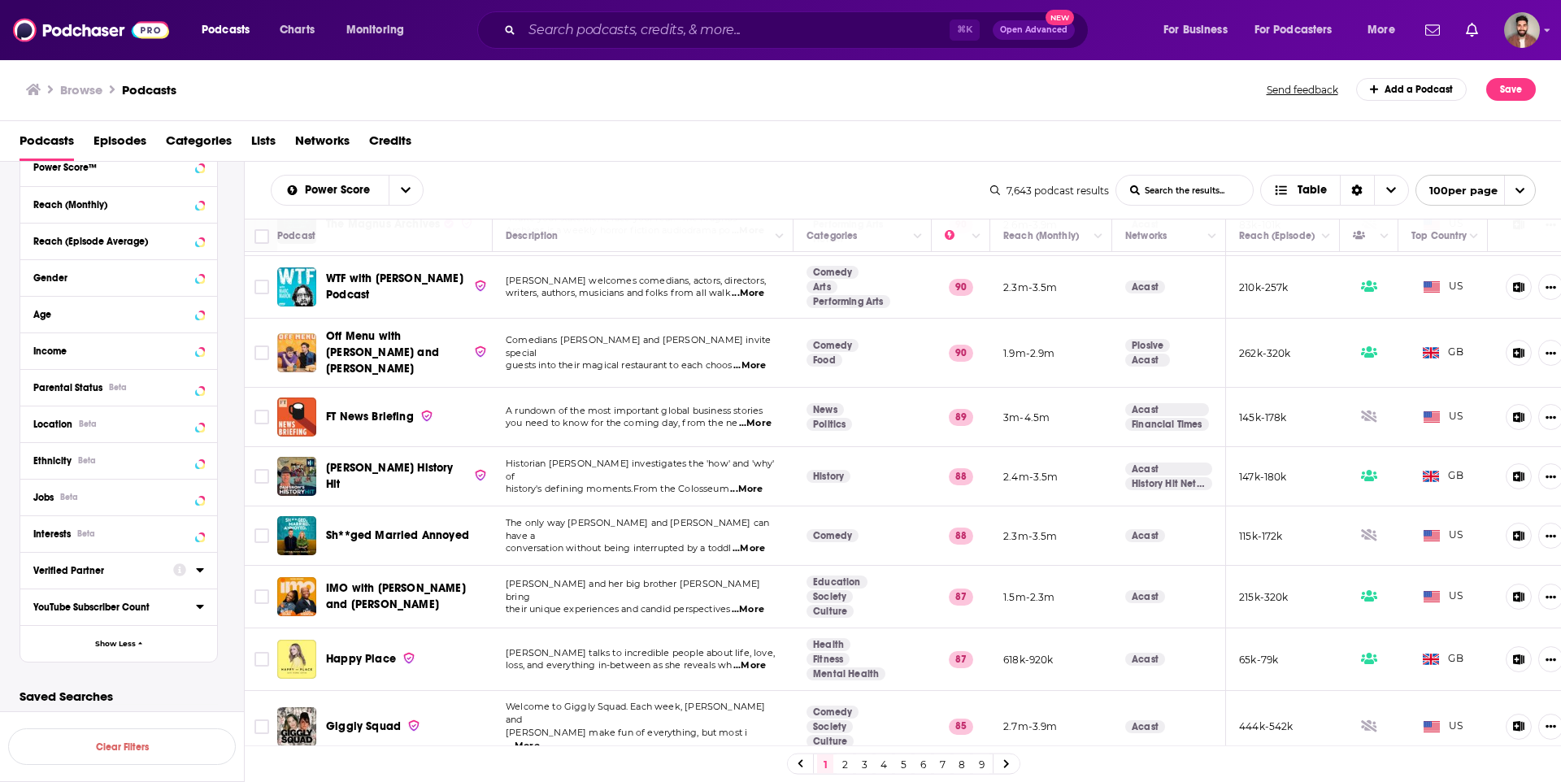
click at [199, 603] on icon at bounding box center [200, 606] width 8 height 13
click at [200, 603] on icon at bounding box center [200, 606] width 8 height 13
click at [202, 607] on icon at bounding box center [199, 607] width 7 height 4
click at [84, 619] on div "YouTube Subscriber Count" at bounding box center [118, 622] width 197 height 67
click at [85, 625] on input "number" at bounding box center [73, 636] width 81 height 26
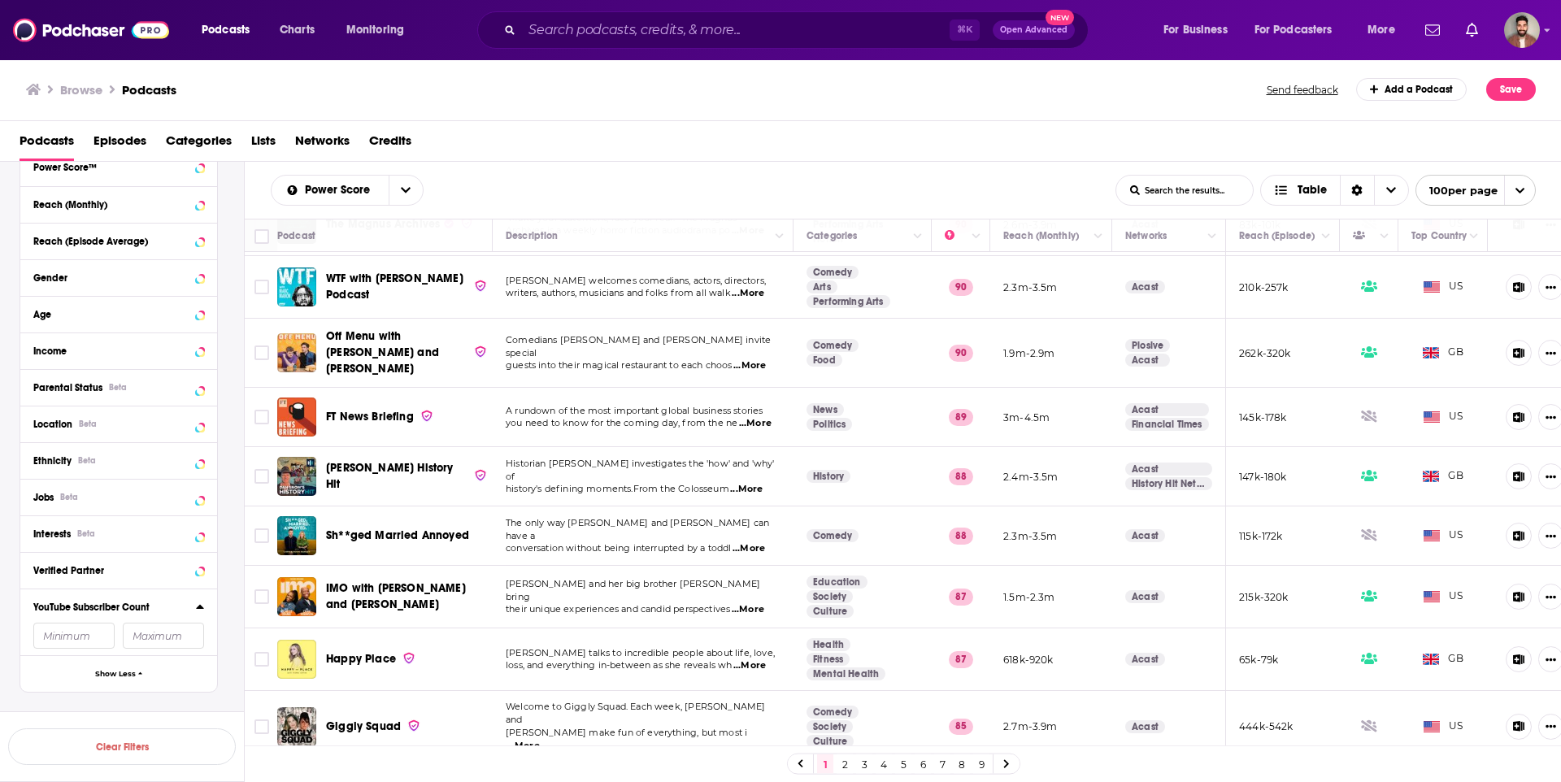
click at [85, 631] on input "number" at bounding box center [73, 636] width 81 height 26
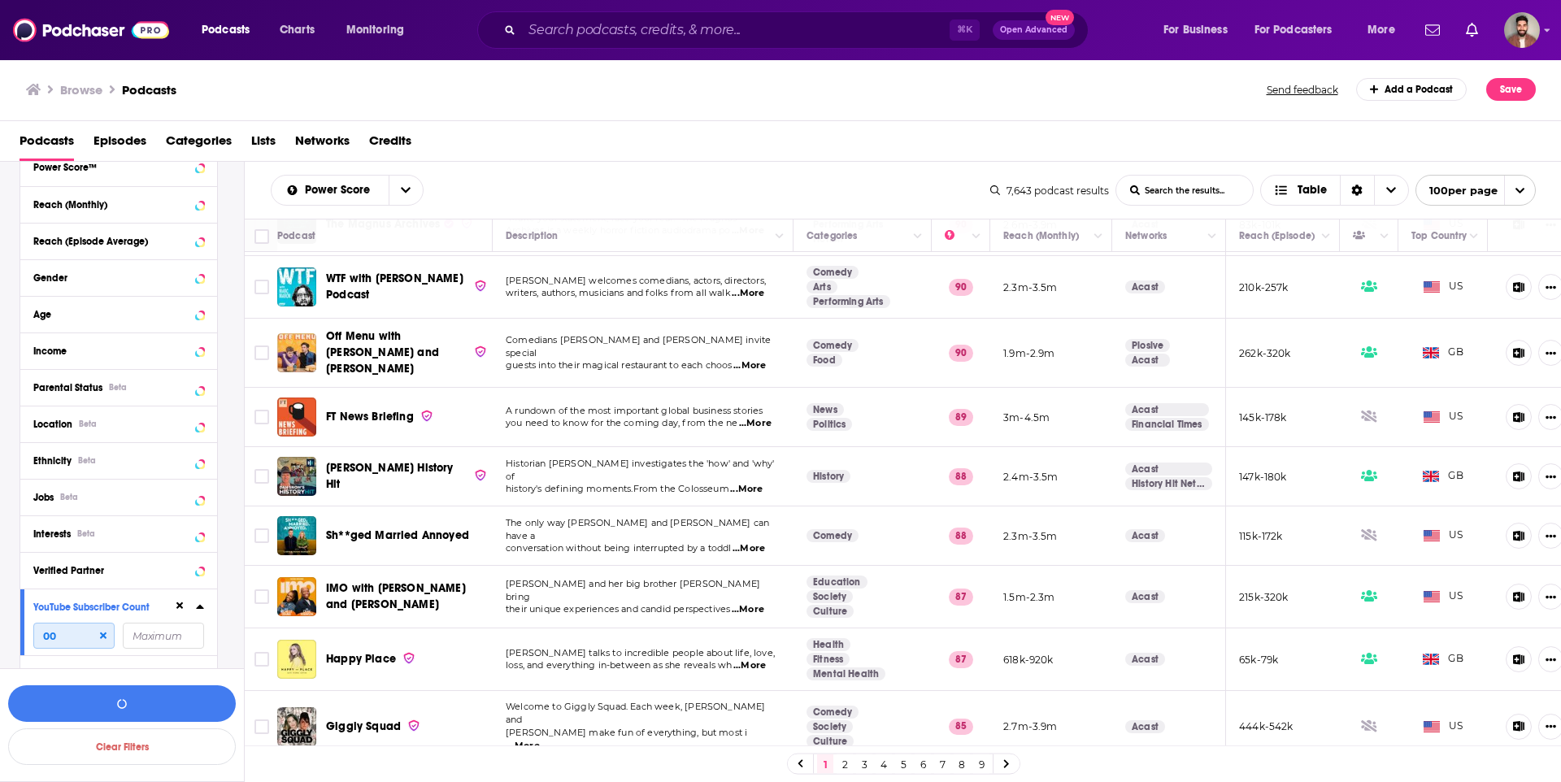
type input "0"
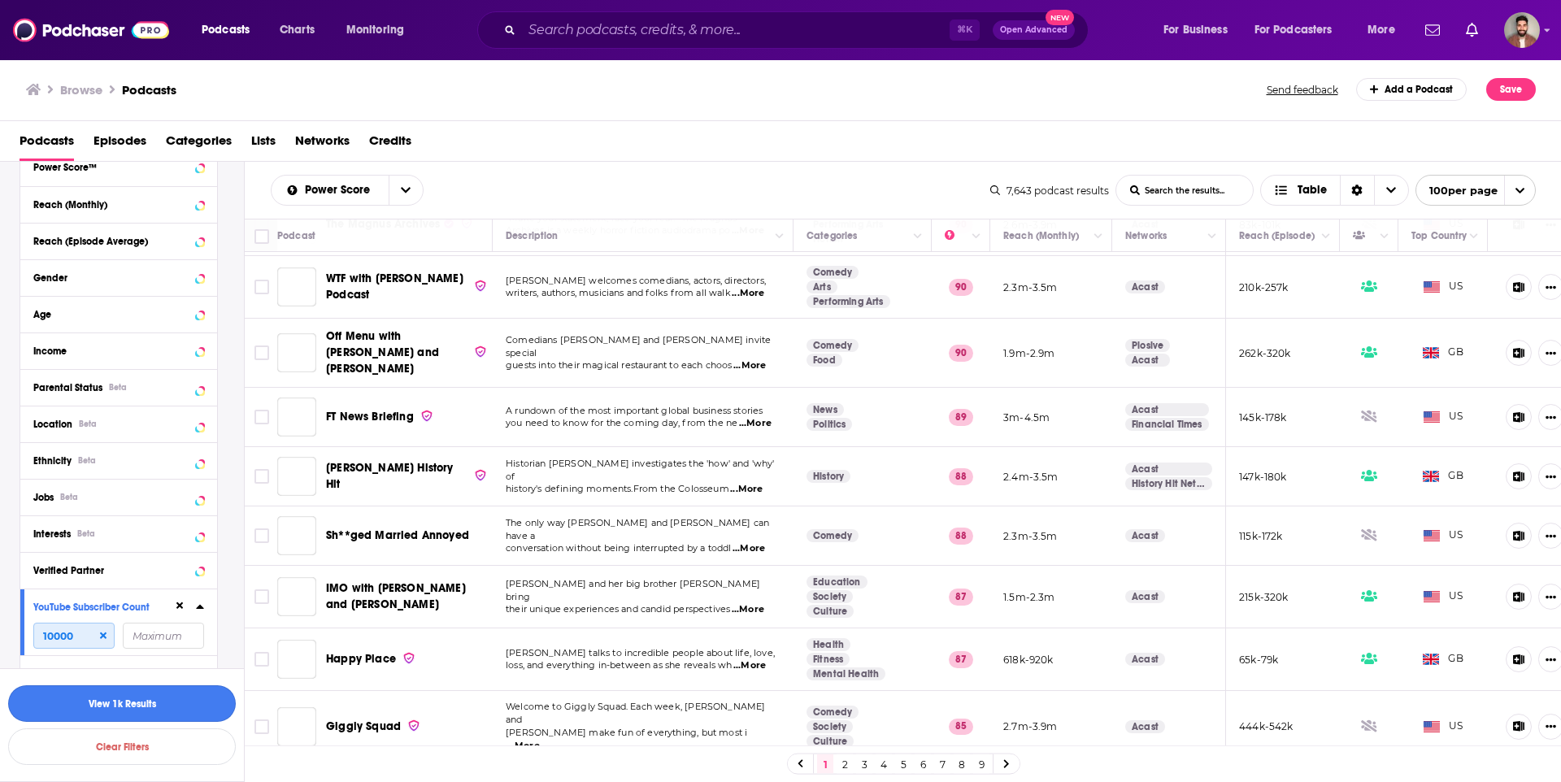
type input "10000"
click at [128, 706] on button "View 1k Results" at bounding box center [122, 704] width 228 height 37
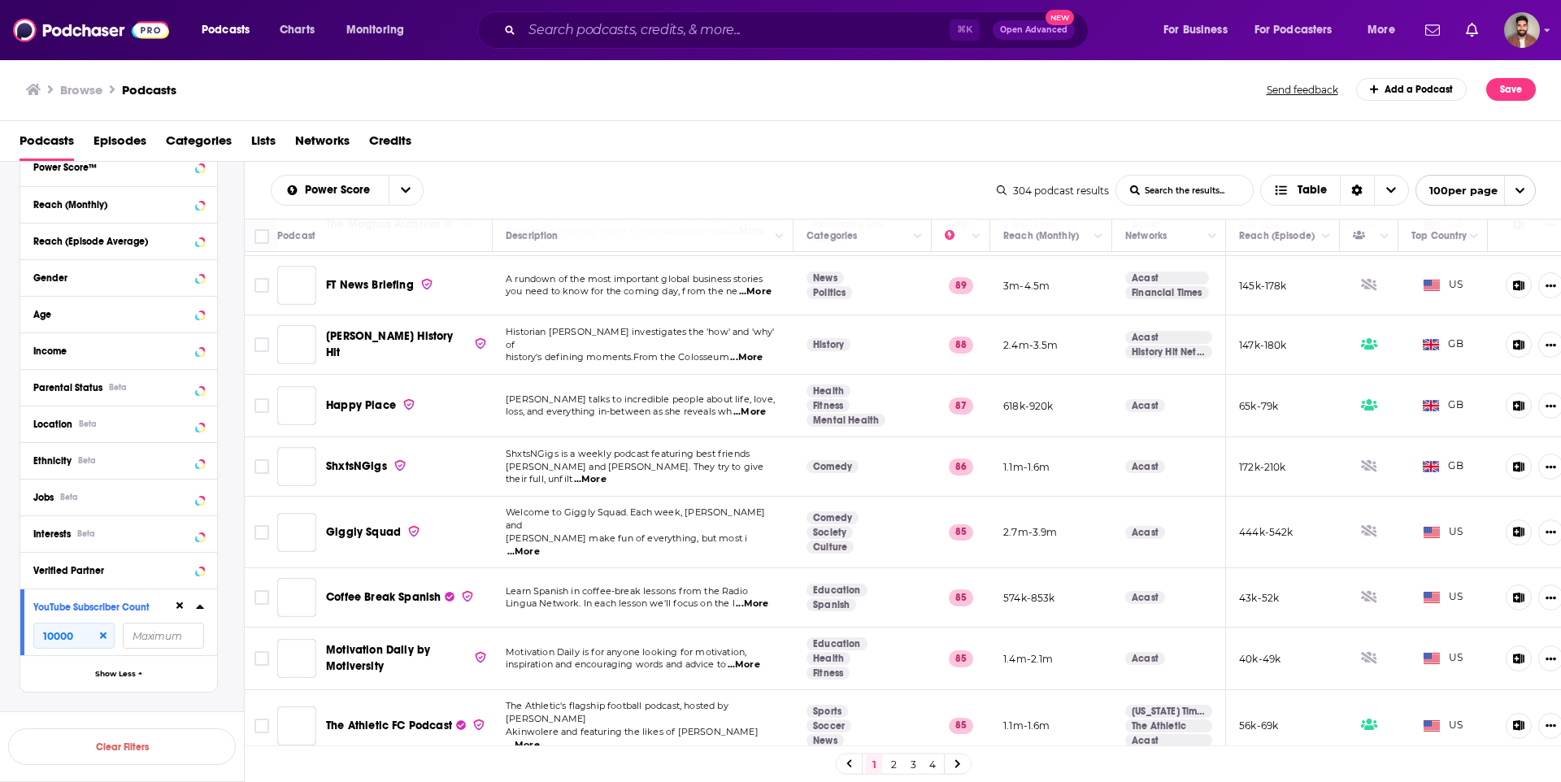
click at [198, 605] on icon at bounding box center [199, 607] width 7 height 4
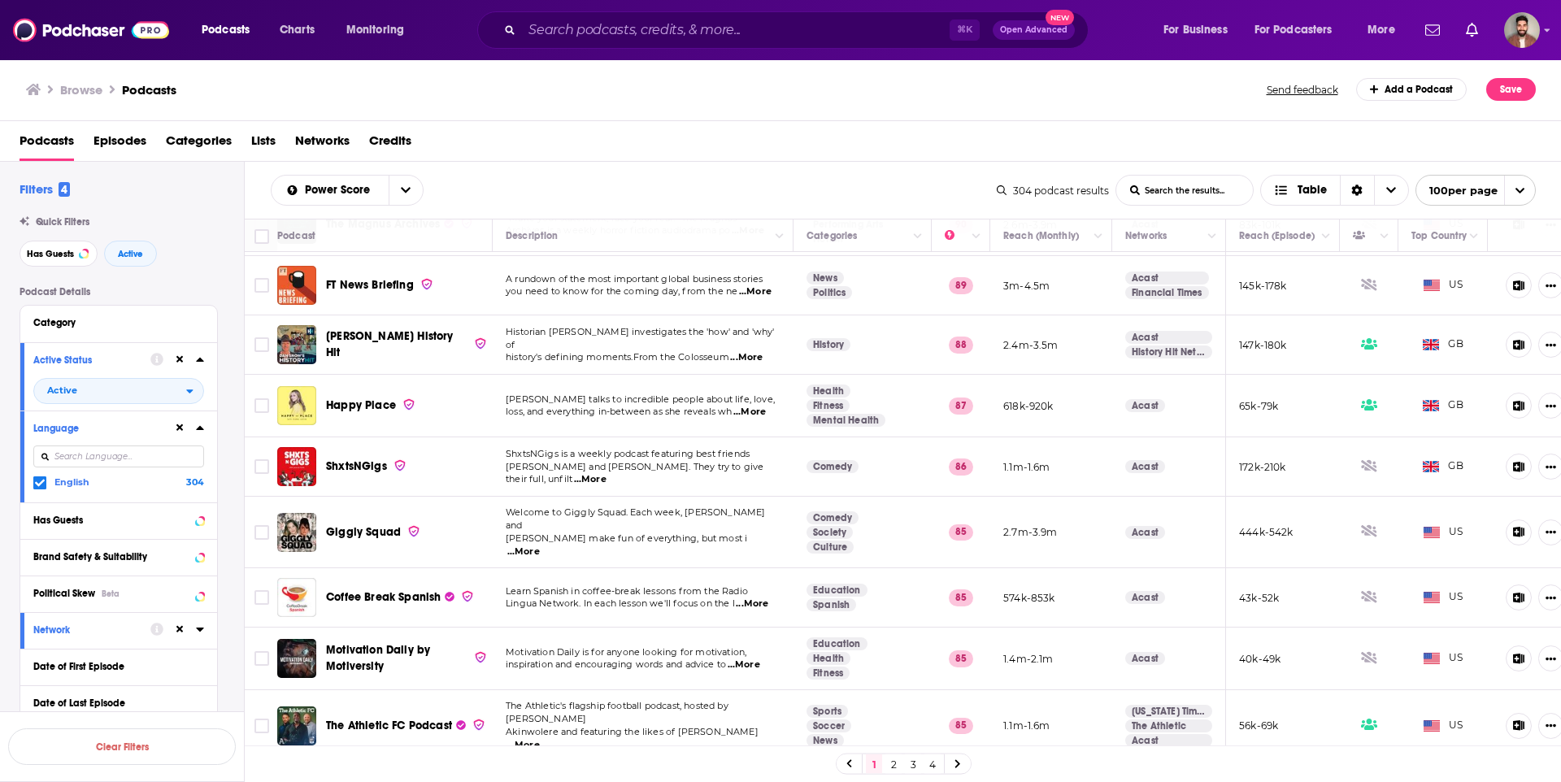
scroll to position [3, 0]
click at [199, 321] on icon at bounding box center [200, 318] width 8 height 13
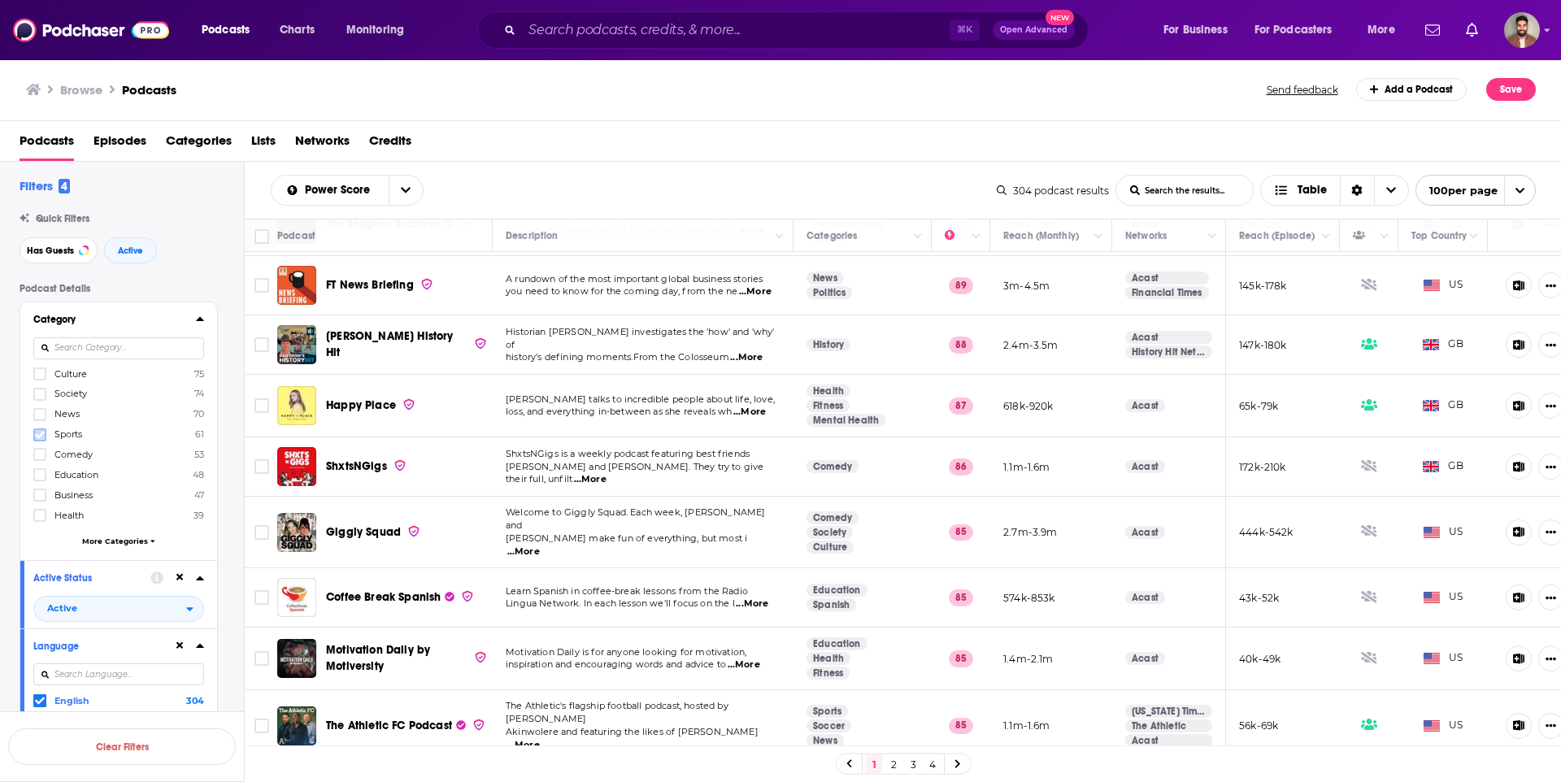
click at [41, 434] on icon at bounding box center [40, 434] width 10 height 7
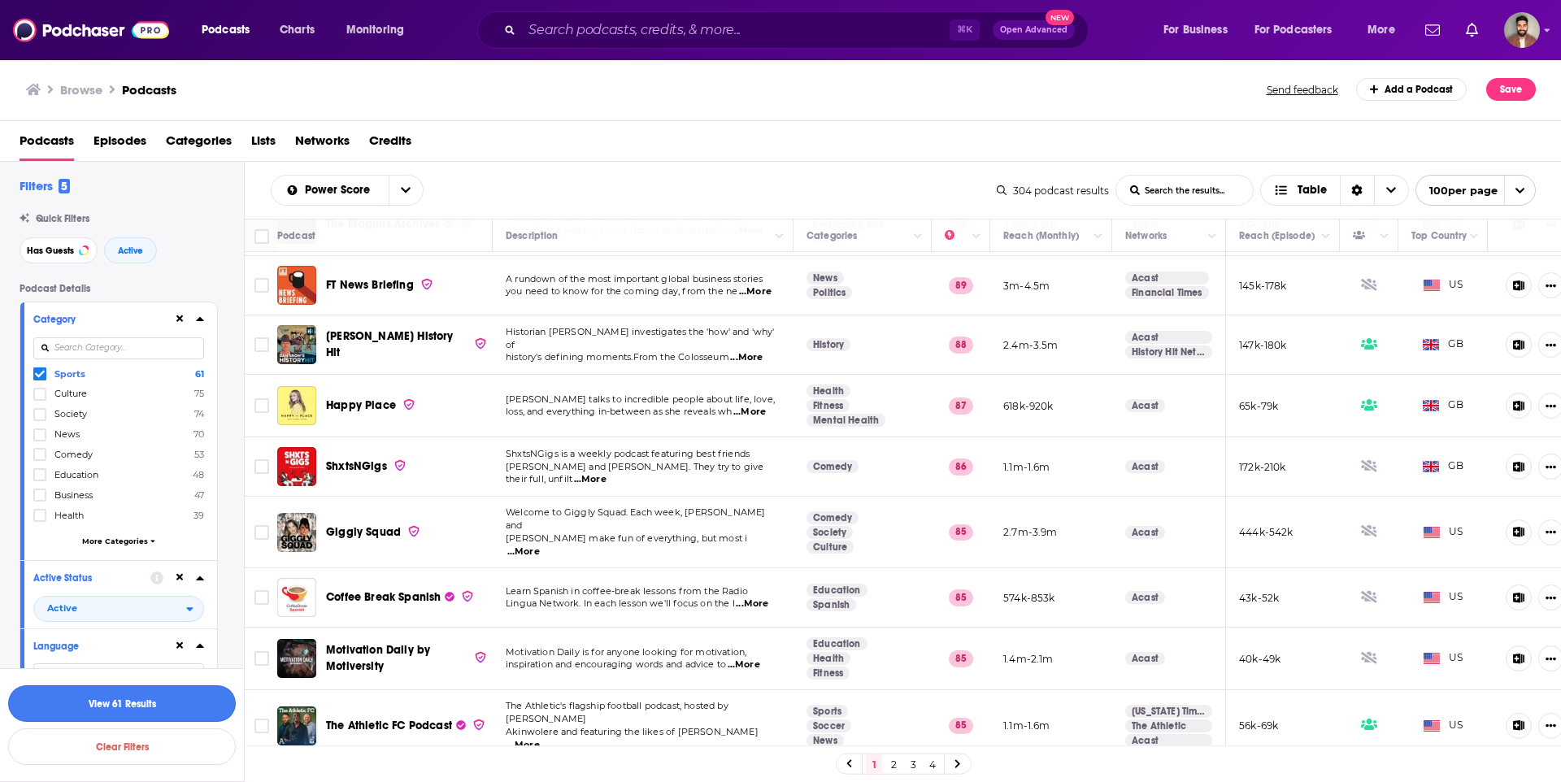
click at [150, 706] on button "View 61 Results" at bounding box center [122, 704] width 228 height 37
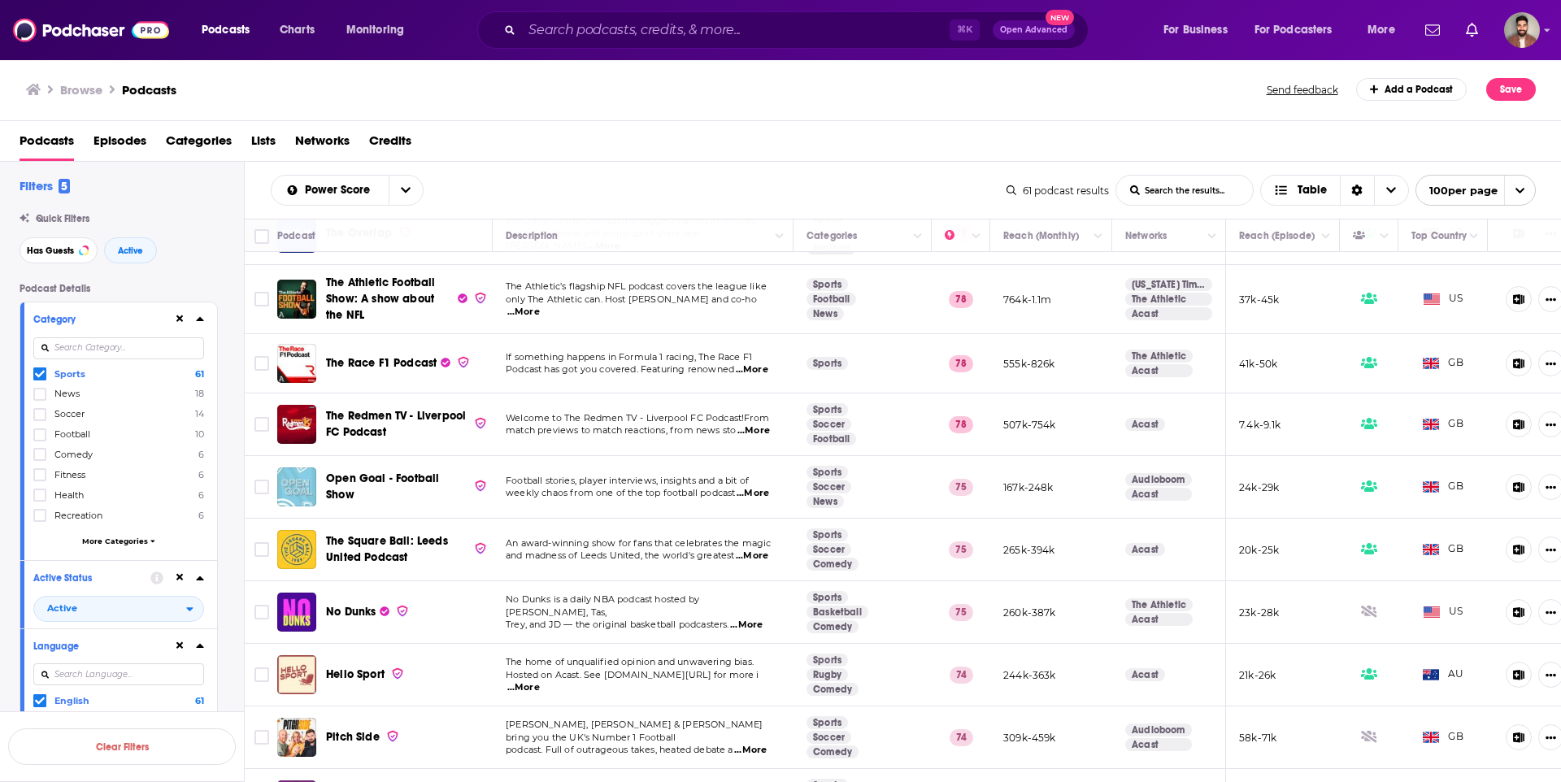
click at [201, 320] on icon at bounding box center [199, 319] width 7 height 4
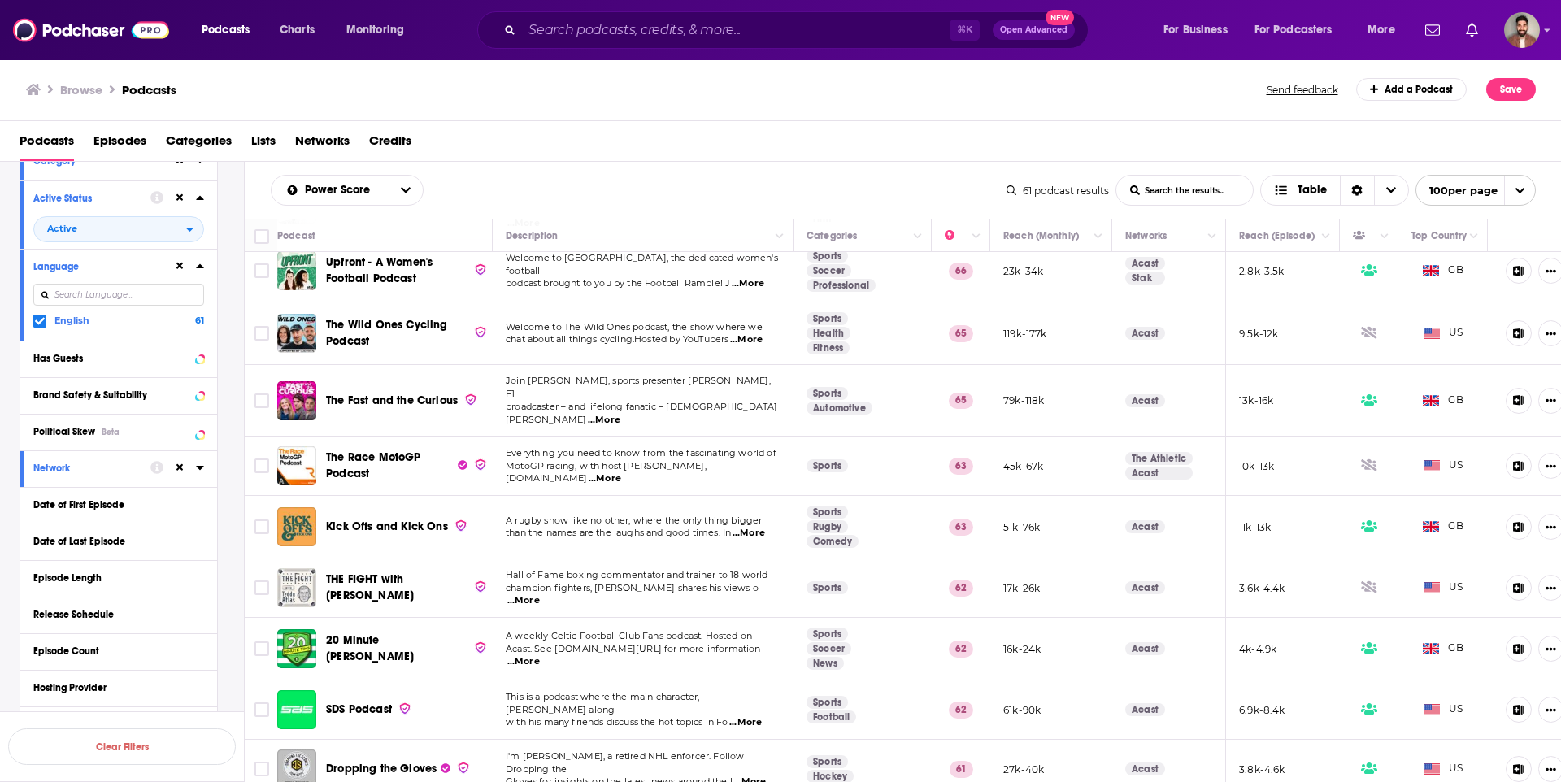
scroll to position [1521, 0]
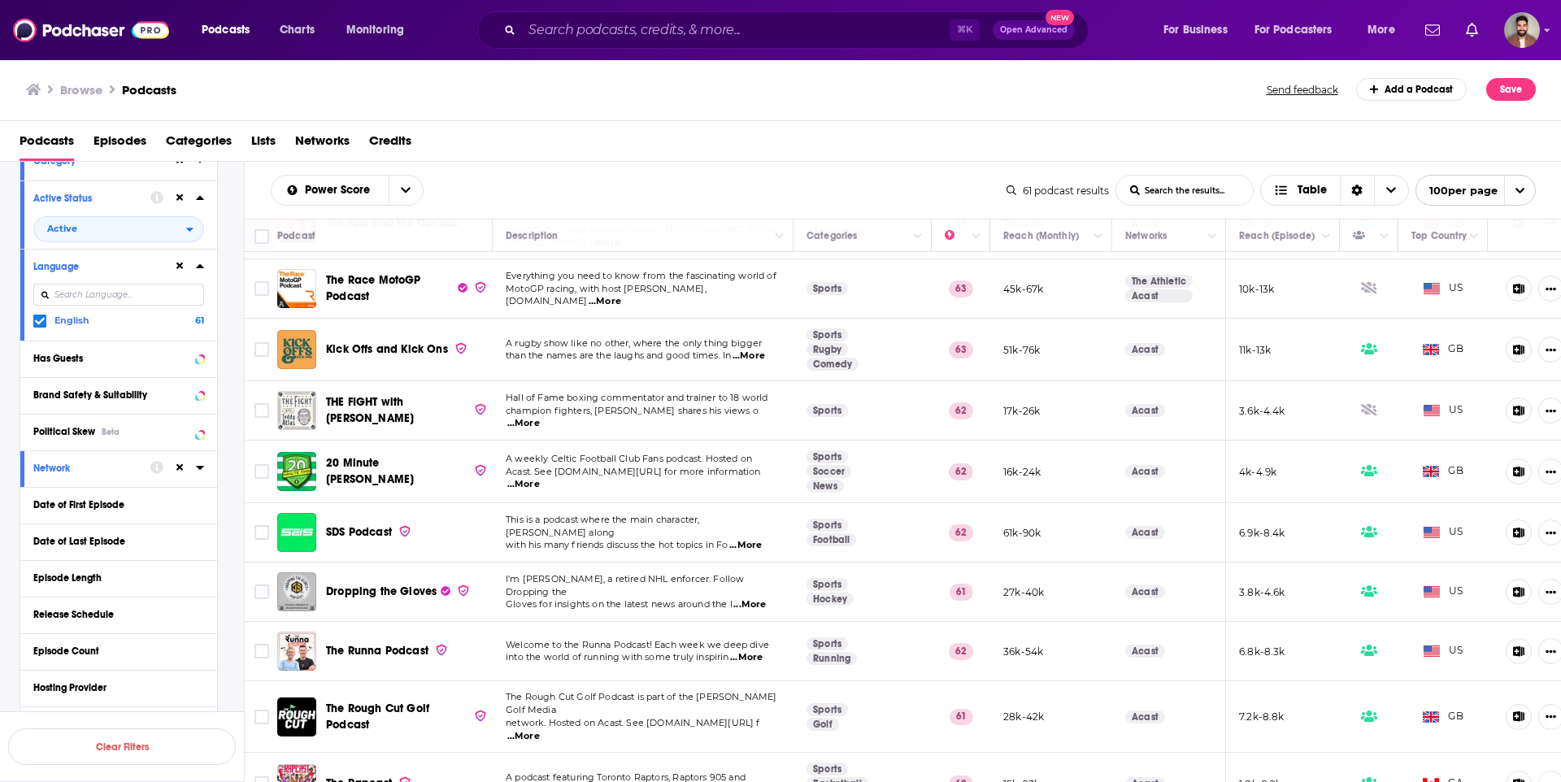
click at [758, 539] on span "...More" at bounding box center [745, 545] width 33 height 13
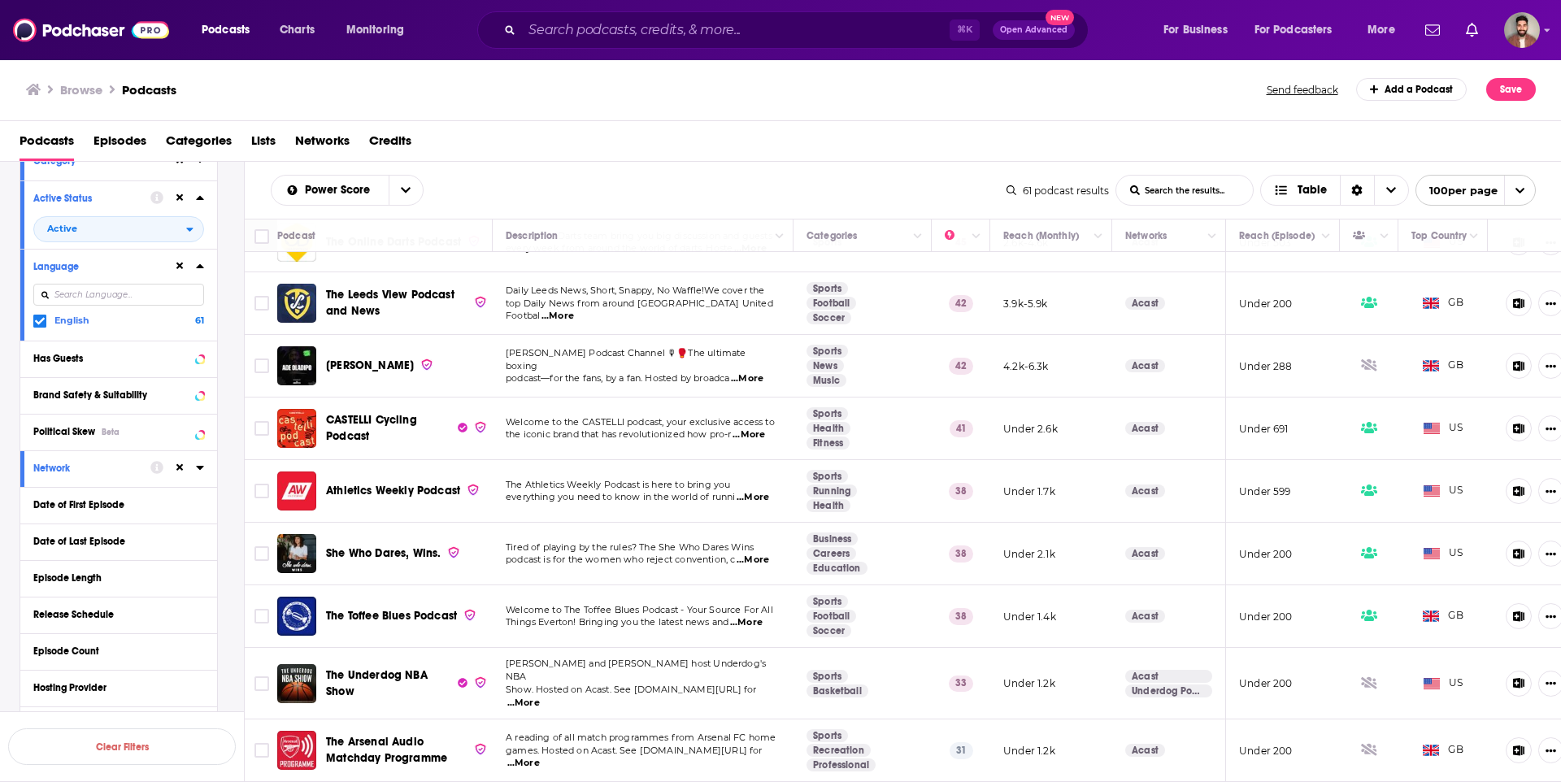
scroll to position [3220, 0]
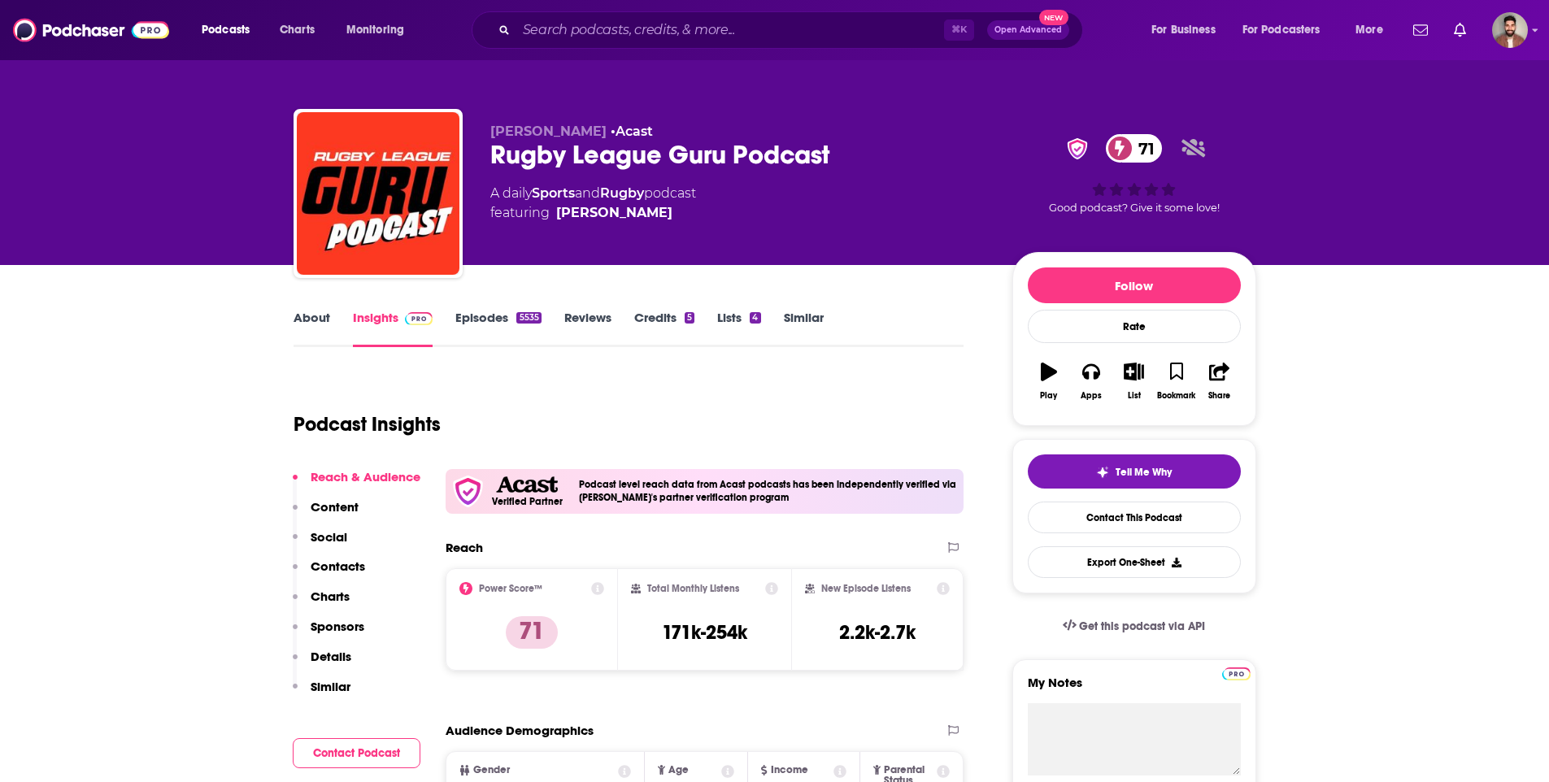
click at [540, 146] on div "Rugby League Guru Podcast 71" at bounding box center [738, 155] width 496 height 32
drag, startPoint x: 498, startPoint y: 153, endPoint x: 786, endPoint y: 151, distance: 287.1
click at [760, 149] on div "Rugby League Guru Podcast 71" at bounding box center [738, 155] width 496 height 32
click at [791, 151] on div "Rugby League Guru Podcast 71" at bounding box center [738, 155] width 496 height 32
drag, startPoint x: 845, startPoint y: 153, endPoint x: 490, endPoint y: 155, distance: 354.6
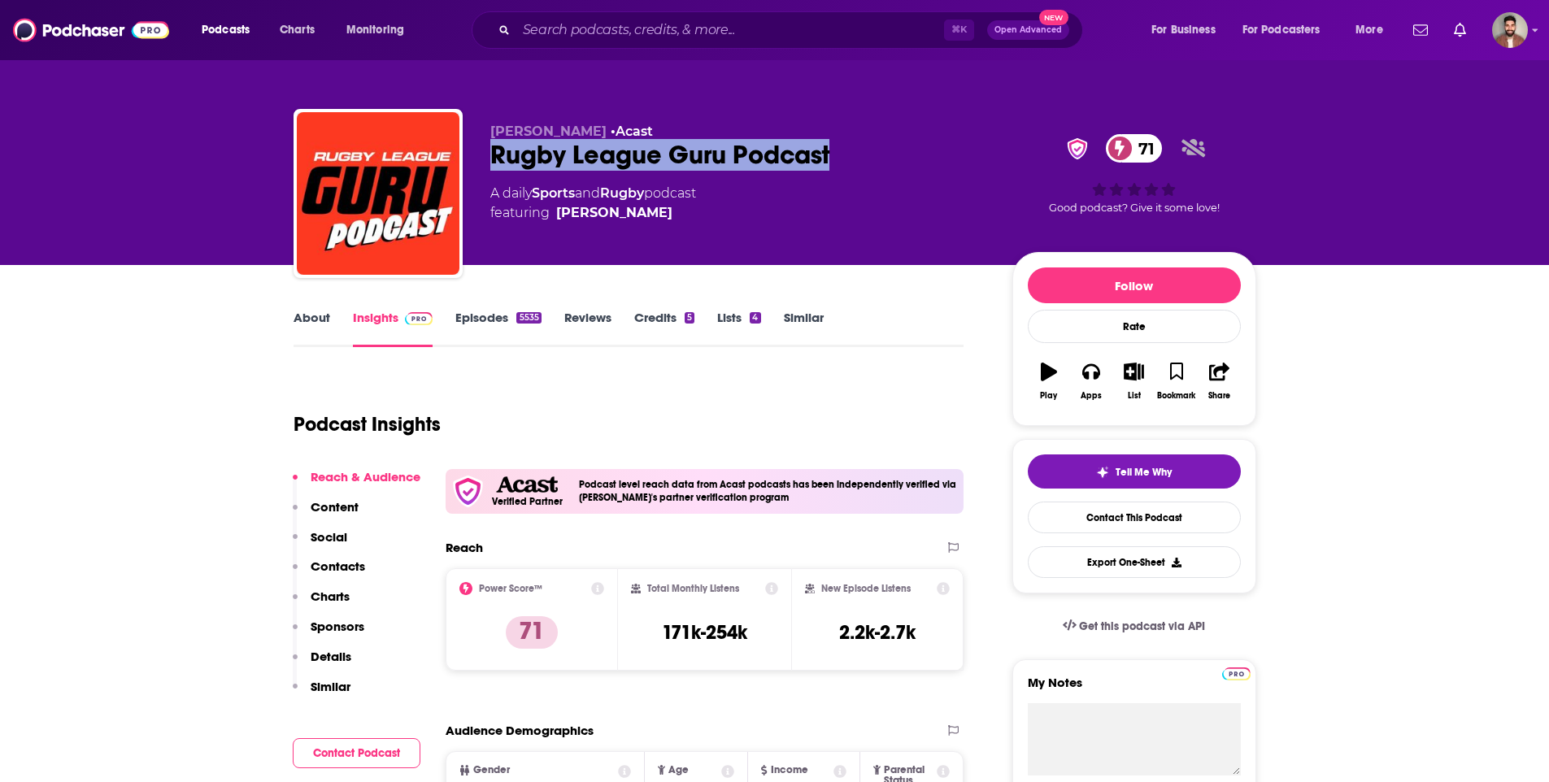
click at [490, 155] on div "Rugby League Guru Podcast 71" at bounding box center [738, 155] width 496 height 32
copy h2 "Rugby League Guru Podcast"
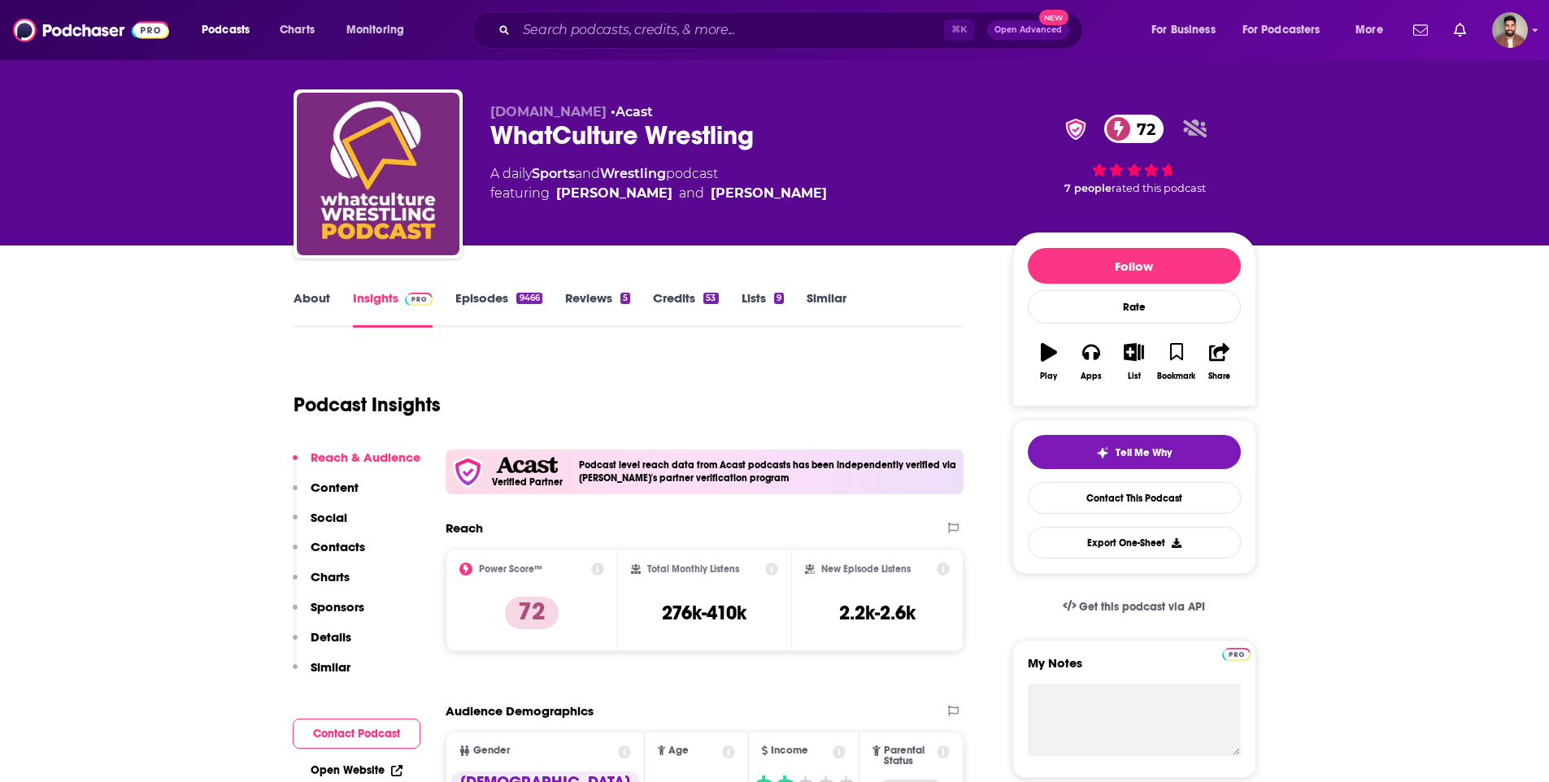
scroll to position [20, 0]
